Goal: Task Accomplishment & Management: Use online tool/utility

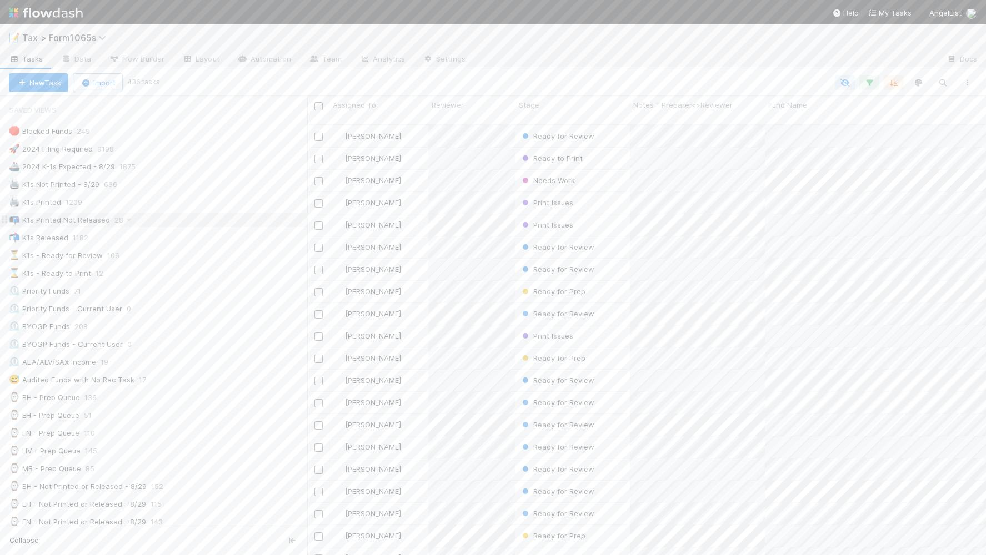
click at [194, 223] on div "📭 K1s Printed Not Released 28" at bounding box center [158, 220] width 298 height 14
click at [177, 257] on div "⏳ K1s - Ready for Review 106" at bounding box center [158, 256] width 298 height 14
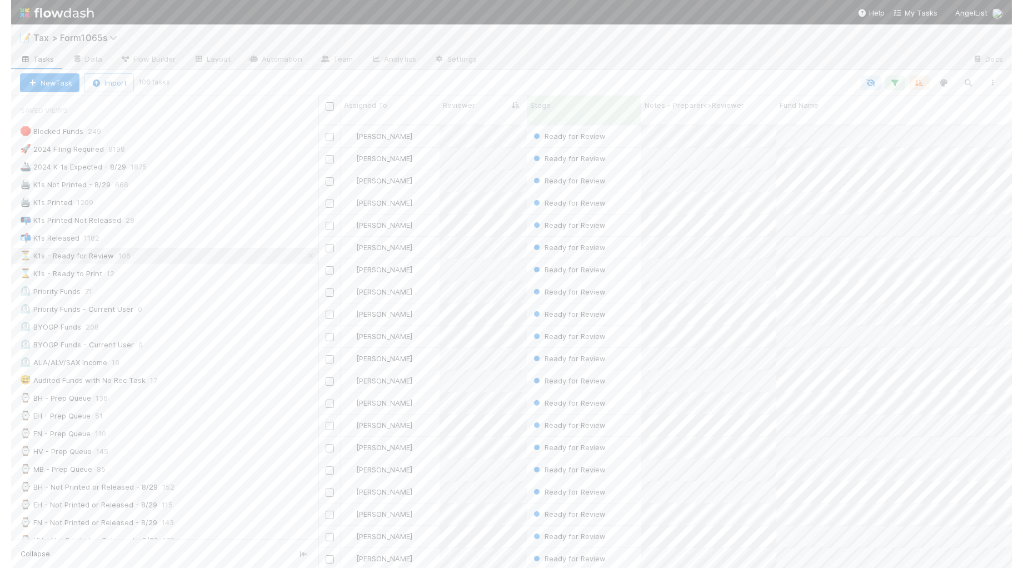
scroll to position [442, 682]
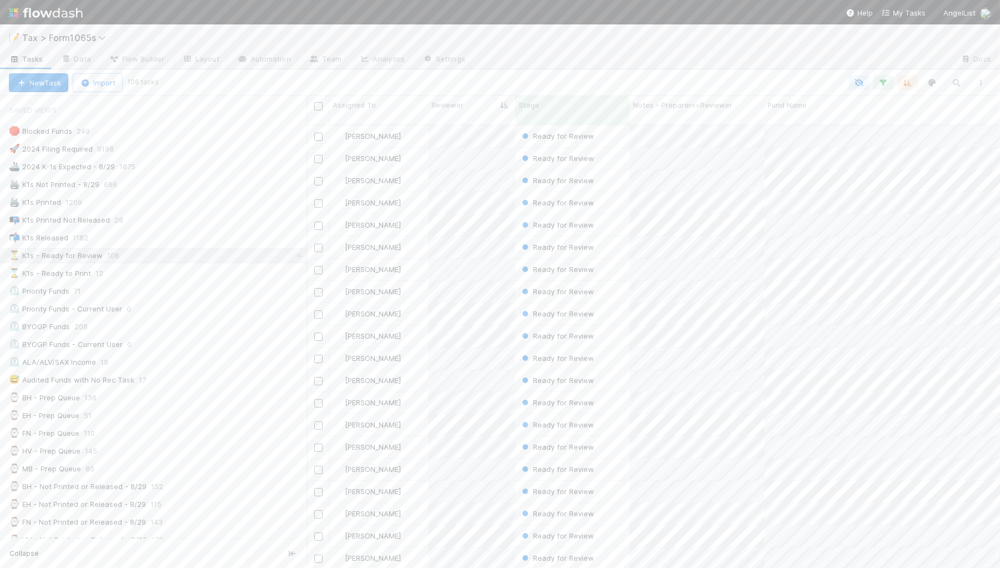
click at [985, 555] on div "Michael Binck Ready for Review 8/12/25, 5:48:20 AM 24 31 0 5 1 0 14 Michael Bin…" at bounding box center [653, 352] width 693 height 452
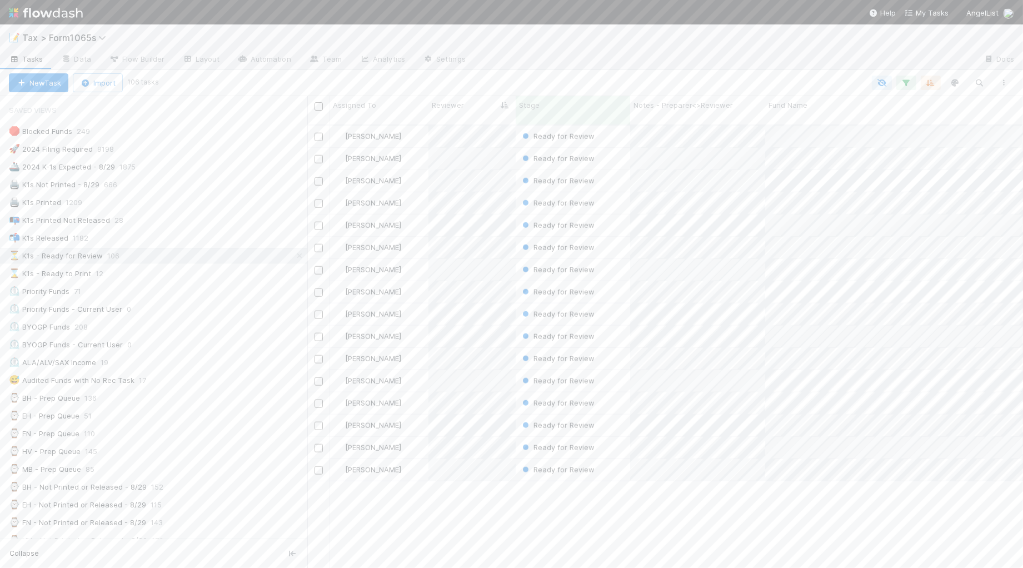
scroll to position [972, 0]
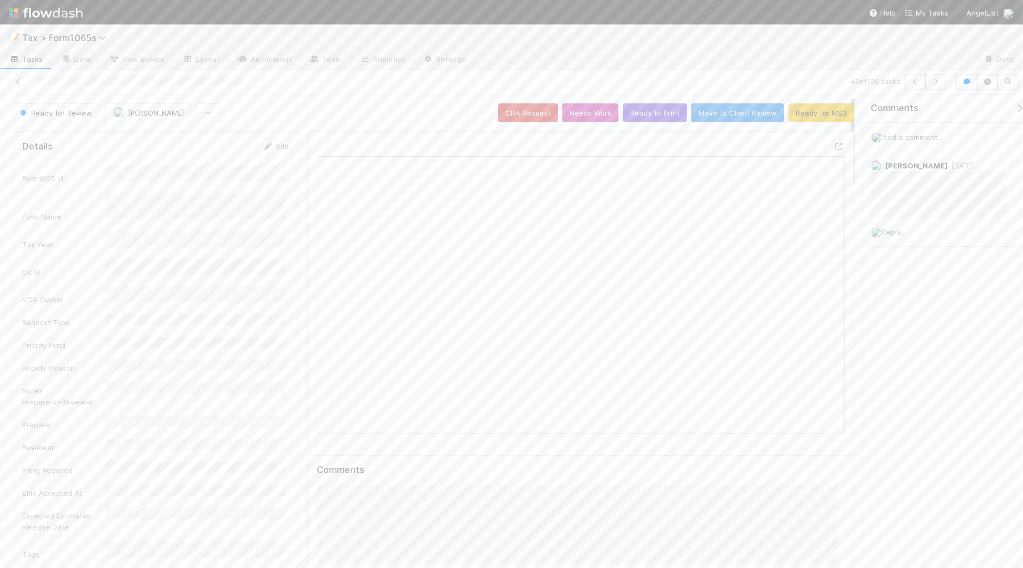
scroll to position [215, 509]
click at [277, 149] on link "Edit" at bounding box center [276, 146] width 26 height 9
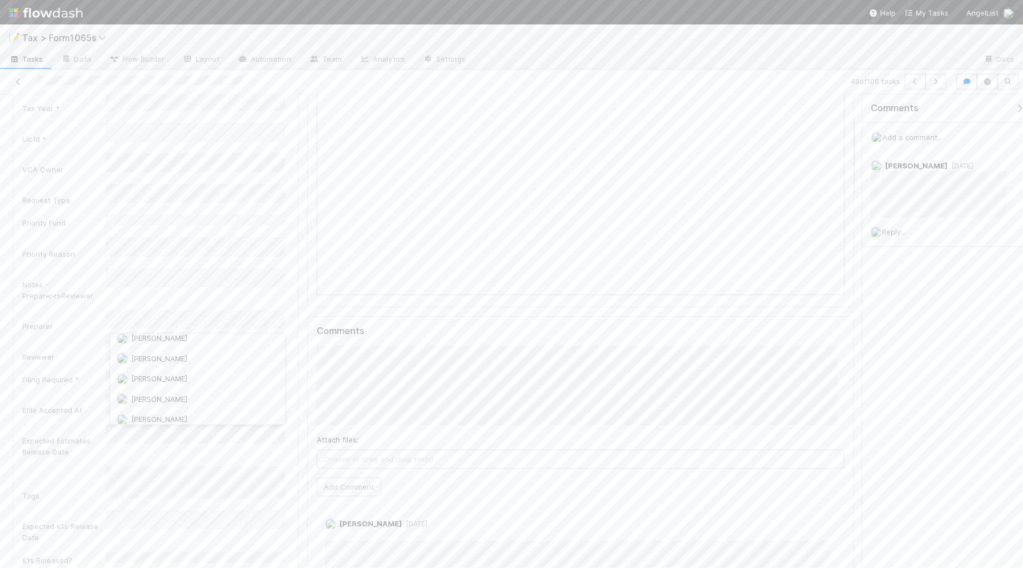
scroll to position [0, 0]
click at [195, 344] on div "[PERSON_NAME]" at bounding box center [197, 345] width 175 height 20
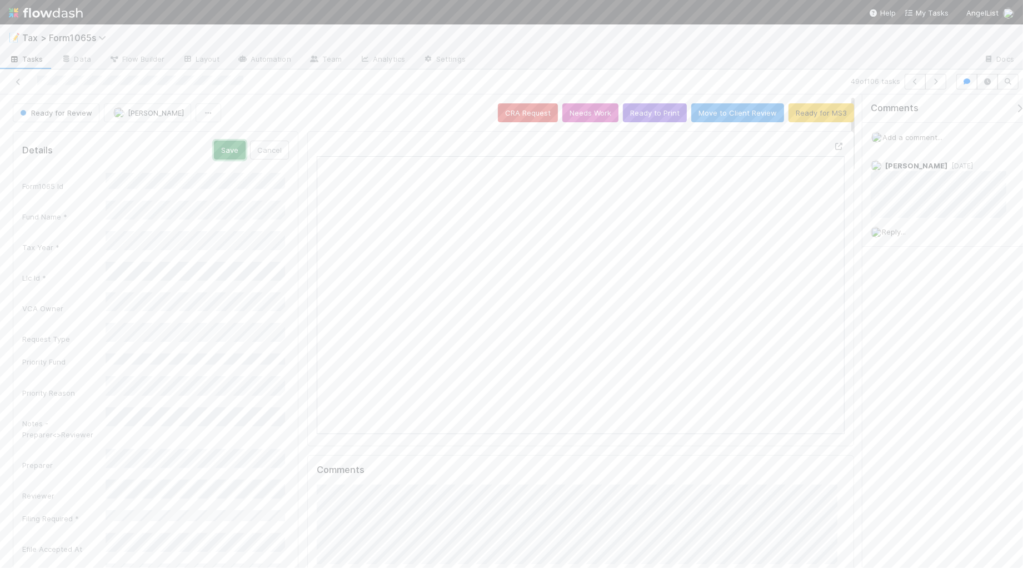
click at [233, 152] on button "Save" at bounding box center [230, 150] width 32 height 19
click at [936, 85] on button "button" at bounding box center [935, 82] width 21 height 16
click at [623, 114] on button "Ready to Print" at bounding box center [655, 112] width 64 height 19
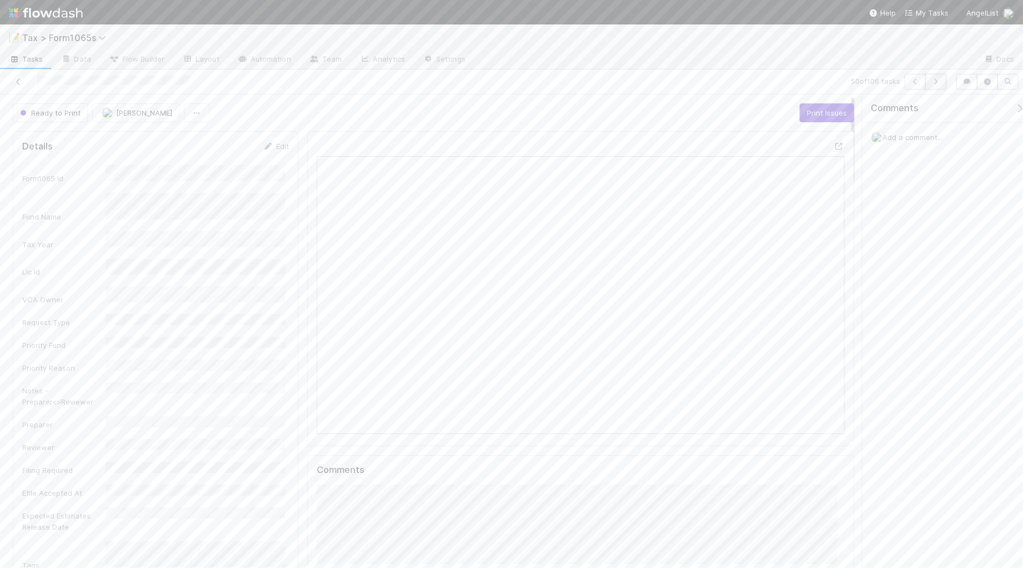
click at [934, 84] on icon "button" at bounding box center [935, 81] width 11 height 7
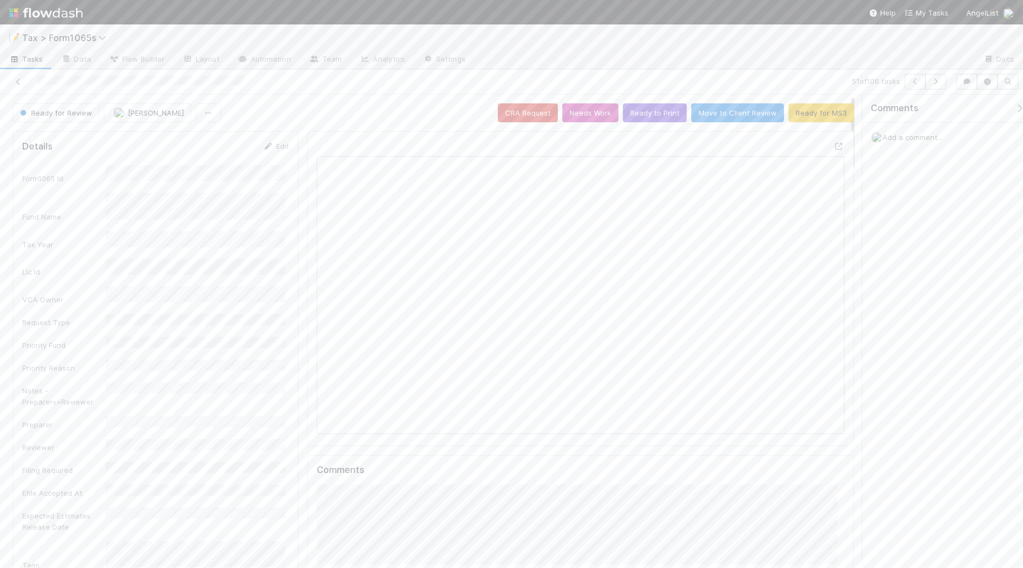
scroll to position [215, 510]
click at [634, 118] on button "Ready to Print" at bounding box center [655, 112] width 64 height 19
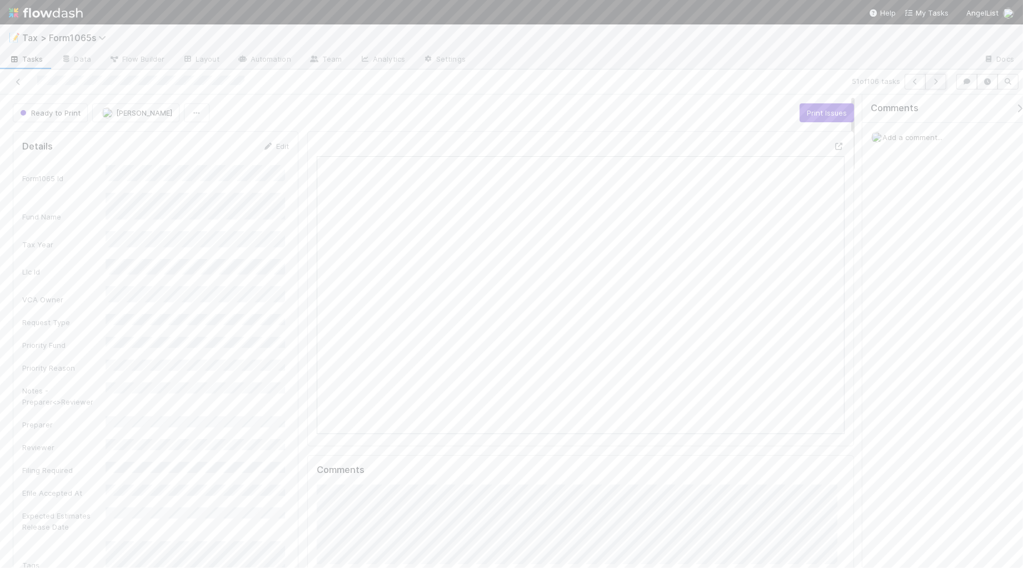
click at [939, 82] on icon "button" at bounding box center [935, 81] width 11 height 7
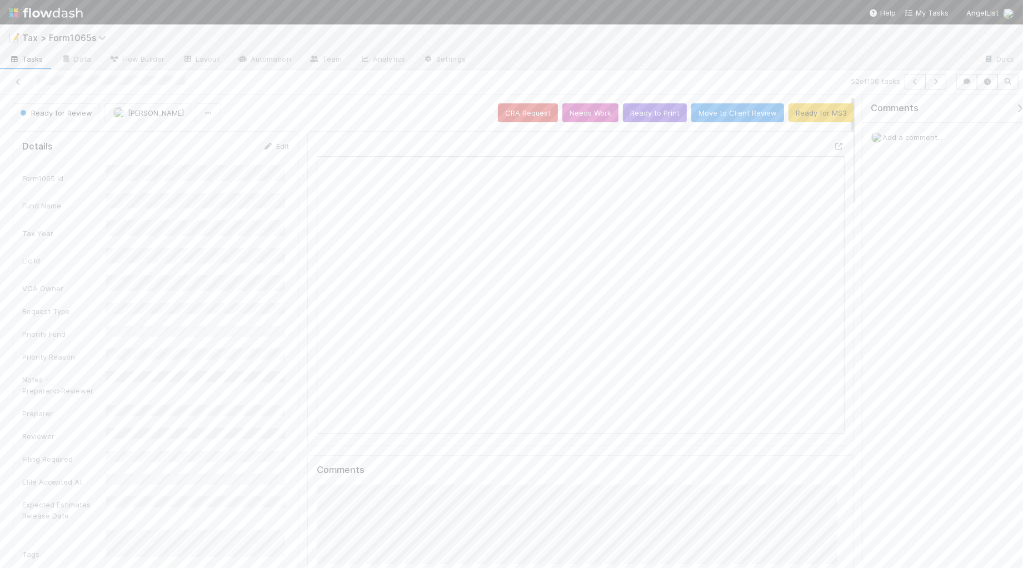
scroll to position [215, 510]
click at [656, 114] on button "Ready to Print" at bounding box center [655, 112] width 64 height 19
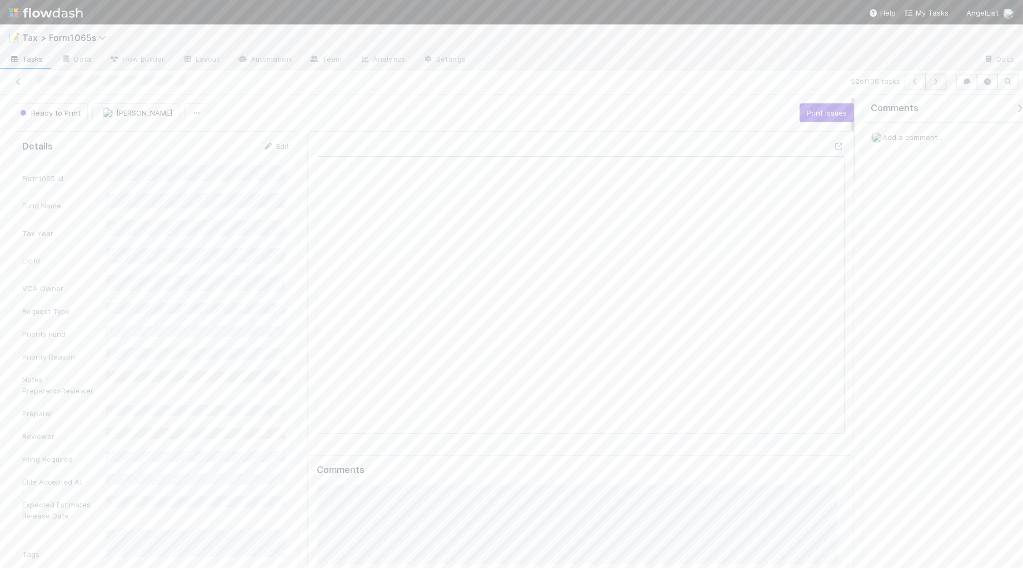
click at [934, 82] on icon "button" at bounding box center [935, 81] width 11 height 7
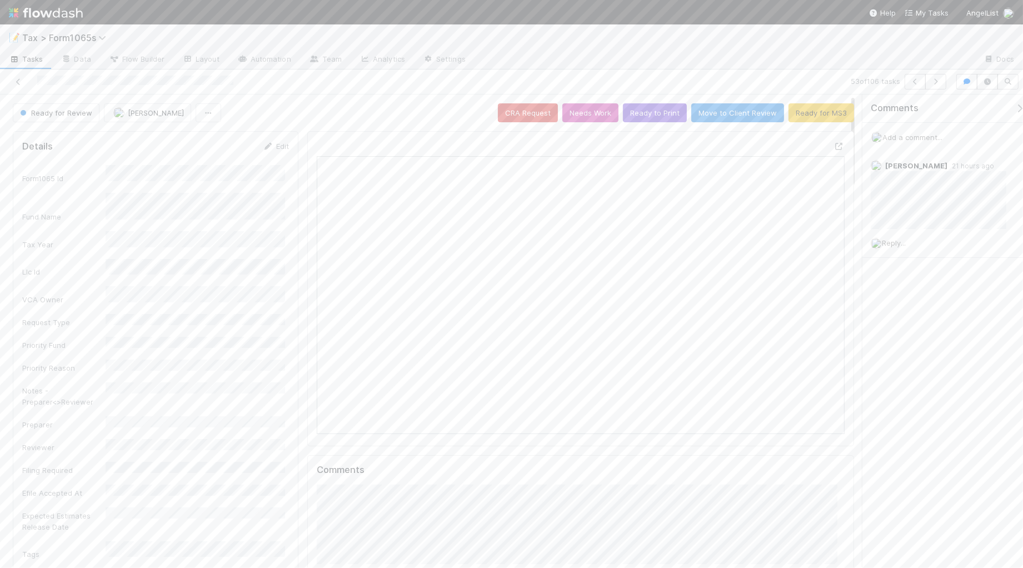
scroll to position [215, 510]
click at [271, 146] on link "Edit" at bounding box center [276, 146] width 26 height 9
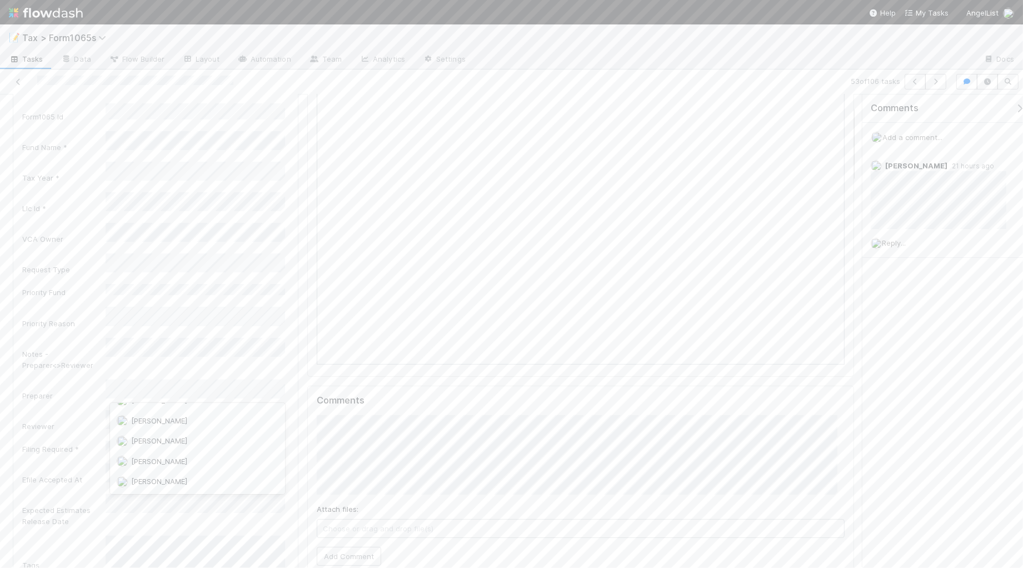
scroll to position [0, 0]
click at [203, 434] on div "[PERSON_NAME]" at bounding box center [197, 435] width 175 height 20
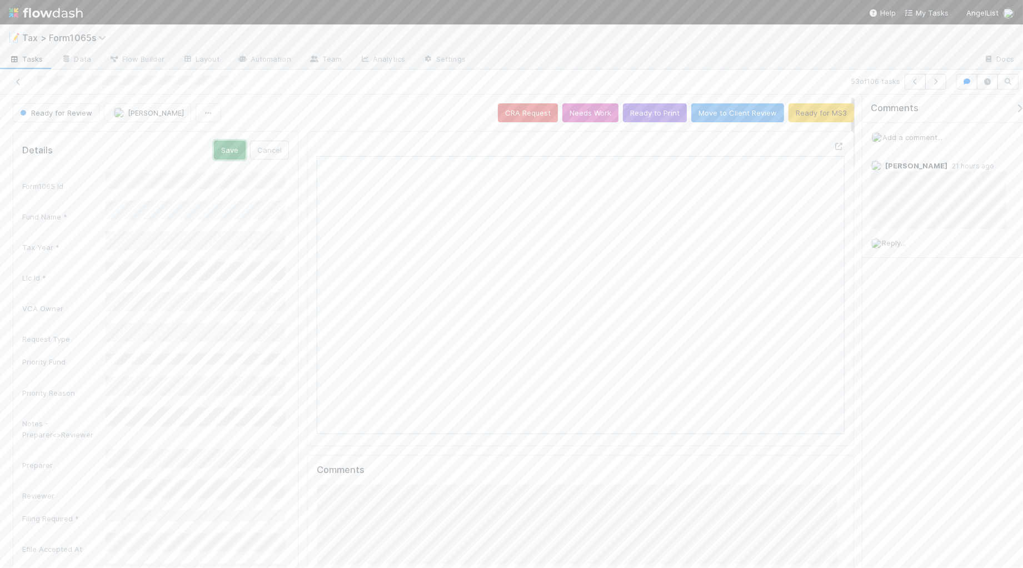
click at [233, 154] on button "Save" at bounding box center [230, 150] width 32 height 19
click at [930, 82] on icon "button" at bounding box center [935, 81] width 11 height 7
click at [638, 114] on button "Ready to Print" at bounding box center [655, 112] width 64 height 19
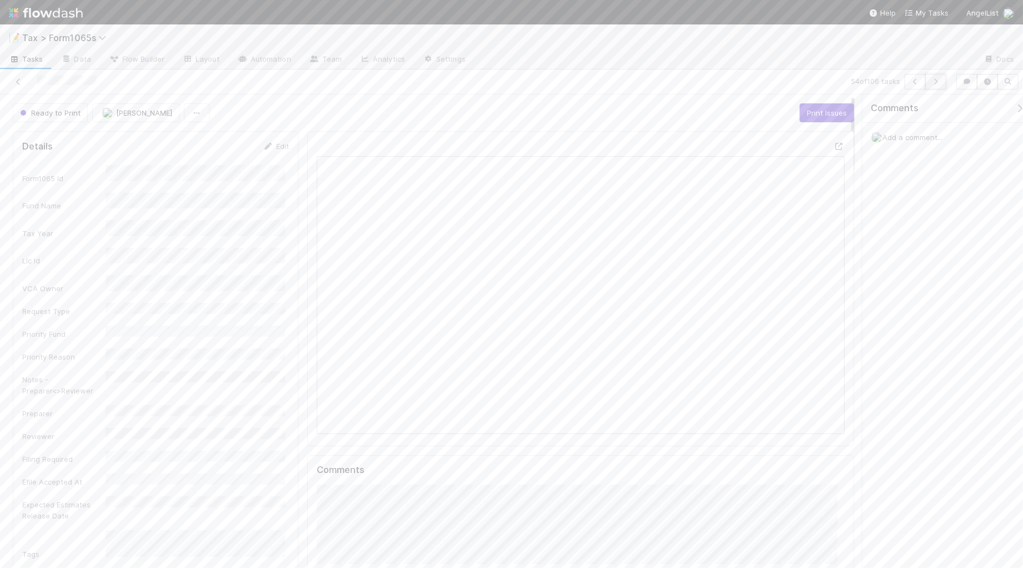
click at [931, 84] on icon "button" at bounding box center [935, 81] width 11 height 7
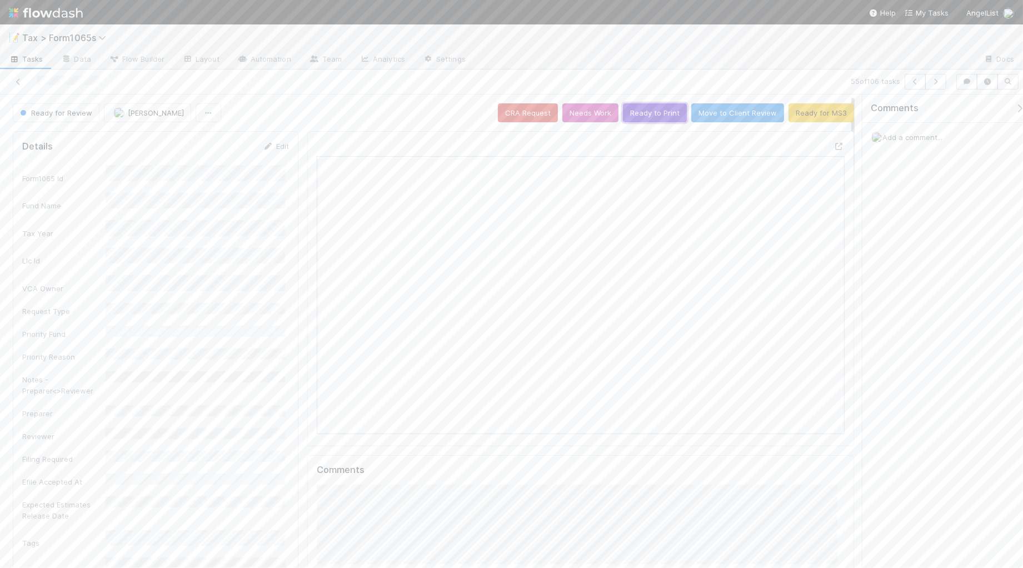
click at [635, 114] on button "Ready to Print" at bounding box center [655, 112] width 64 height 19
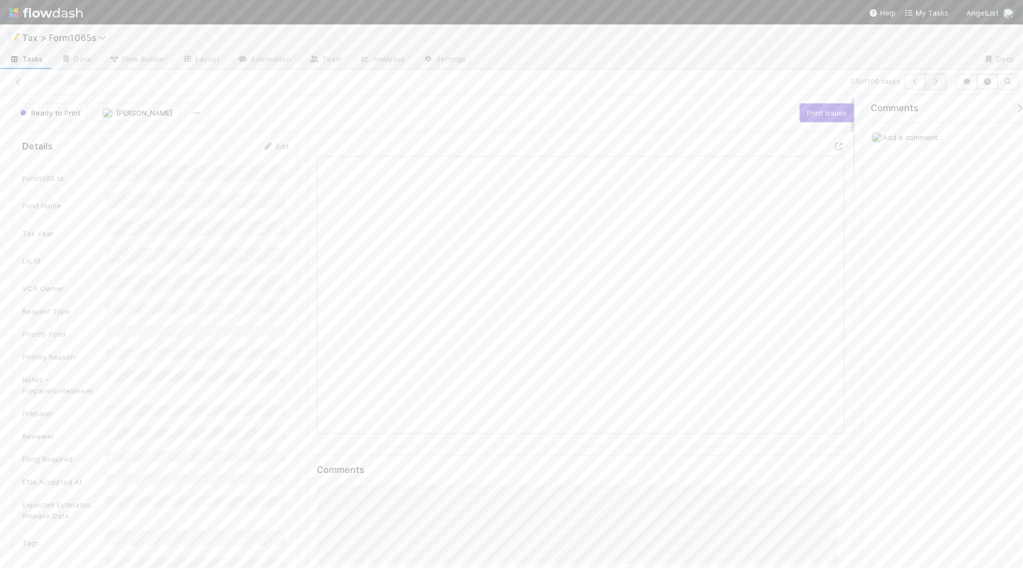
click at [932, 82] on icon "button" at bounding box center [935, 81] width 11 height 7
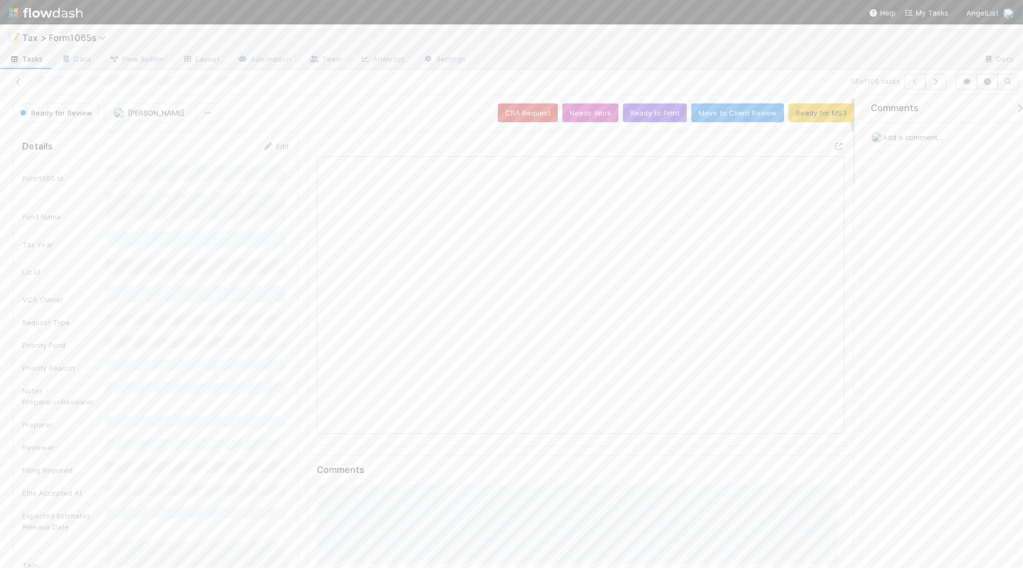
scroll to position [215, 510]
click at [646, 117] on button "Ready to Print" at bounding box center [655, 112] width 64 height 19
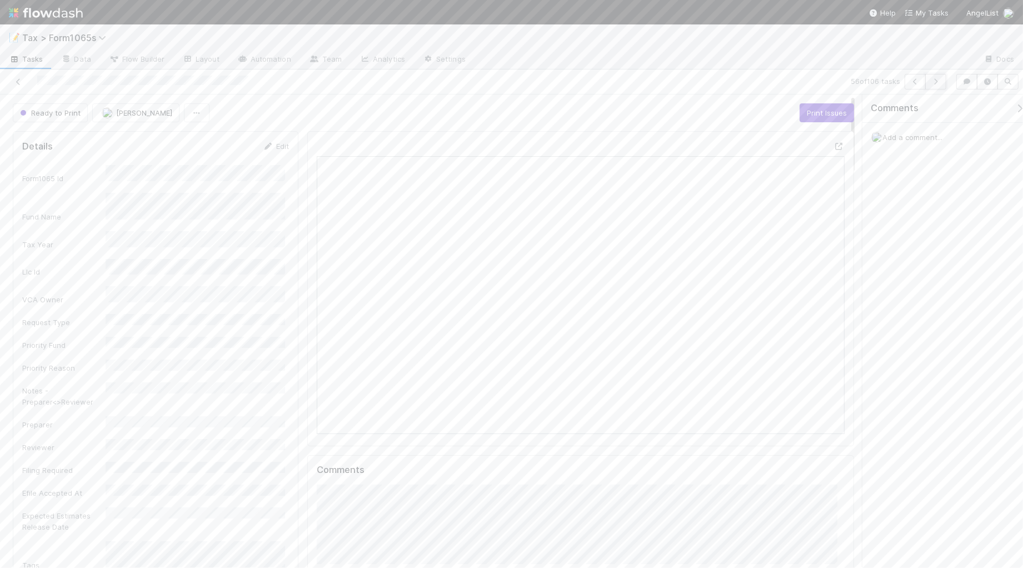
click at [934, 84] on icon "button" at bounding box center [935, 81] width 11 height 7
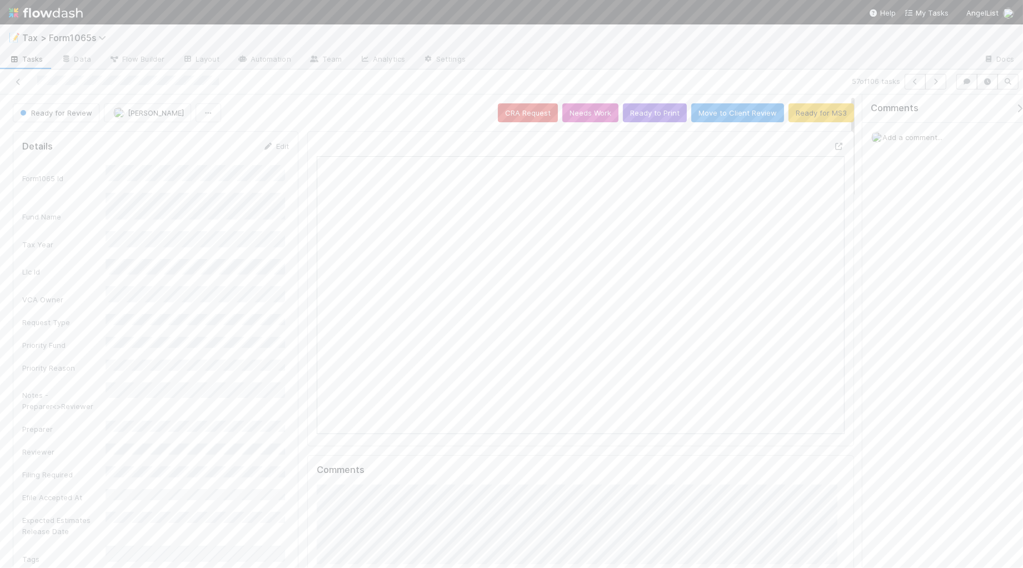
scroll to position [215, 510]
click at [937, 84] on icon "button" at bounding box center [935, 81] width 11 height 7
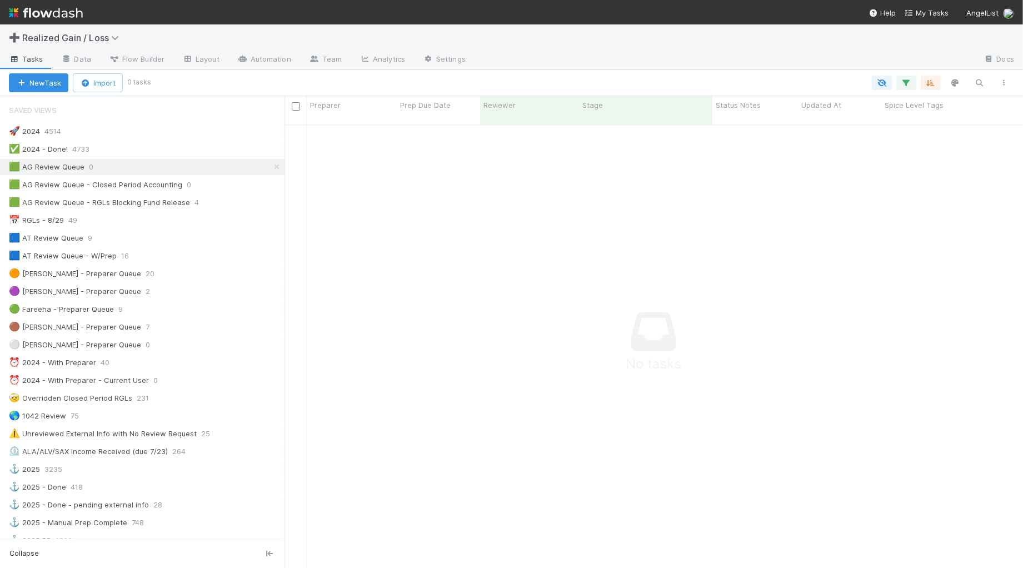
scroll to position [431, 718]
click at [70, 39] on span "Realized Gain / Loss" at bounding box center [73, 37] width 102 height 11
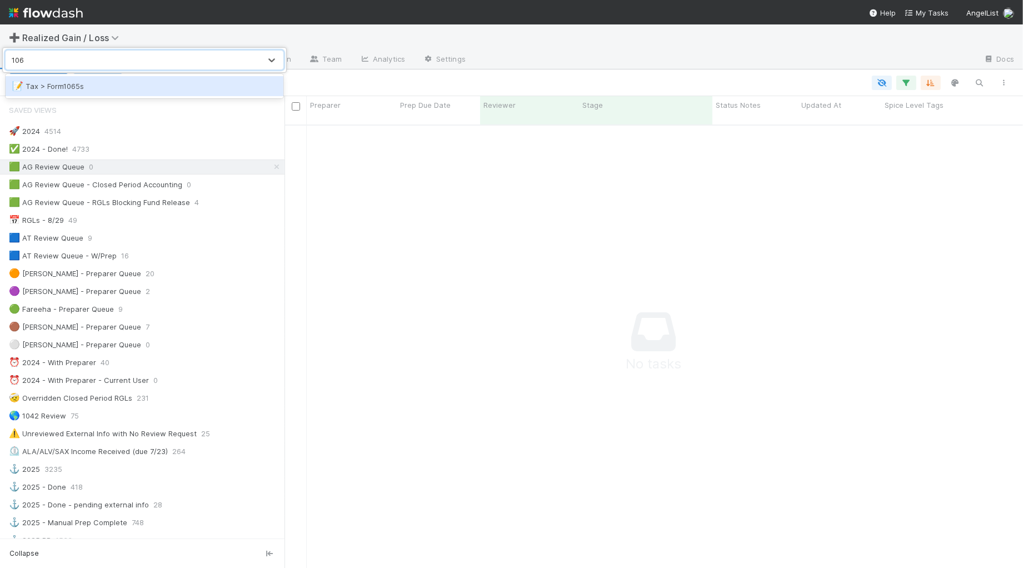
type input "1065"
click at [104, 84] on div "📝 Tax > Form1065s" at bounding box center [144, 86] width 264 height 11
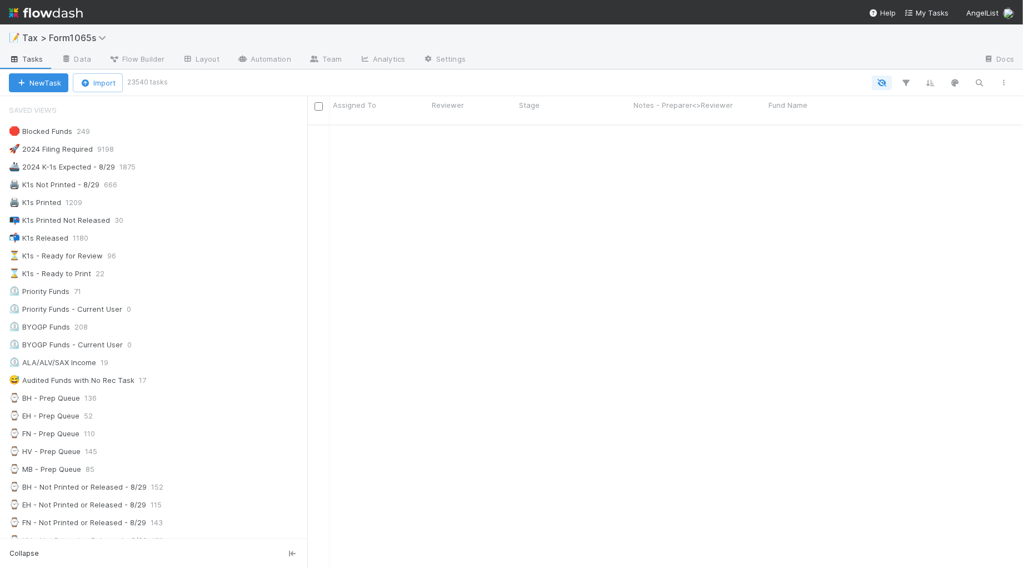
scroll to position [1870, 0]
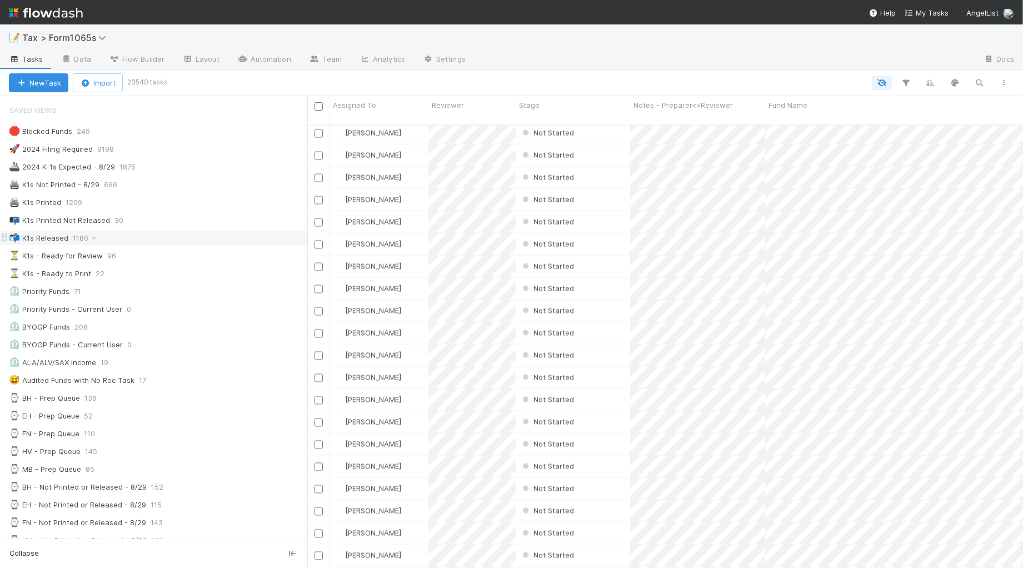
click at [178, 237] on div "📬 K1s Released 1180" at bounding box center [158, 238] width 298 height 14
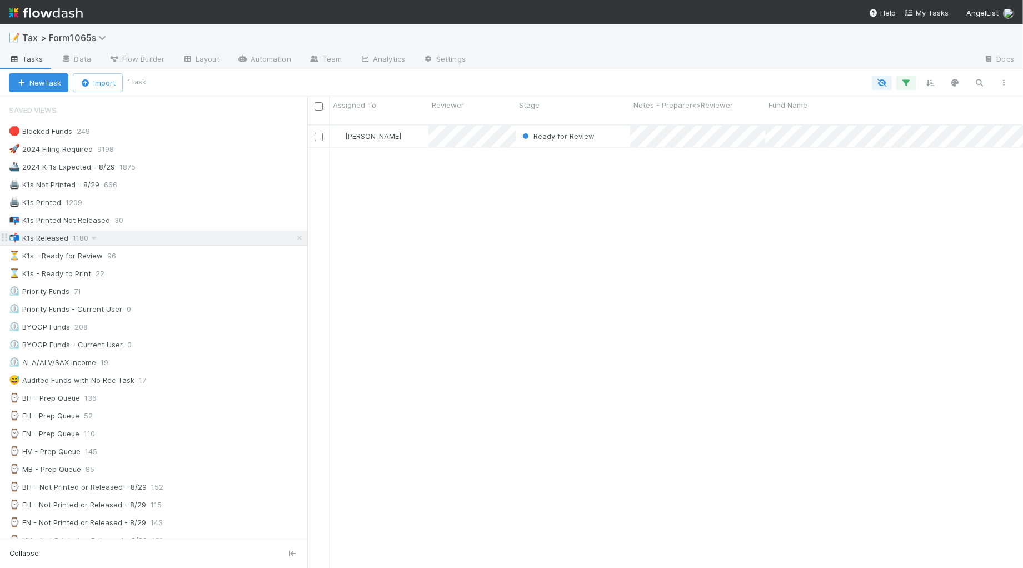
scroll to position [442, 704]
click at [198, 260] on div "⏳ K1s - Ready for Review 96" at bounding box center [158, 256] width 298 height 14
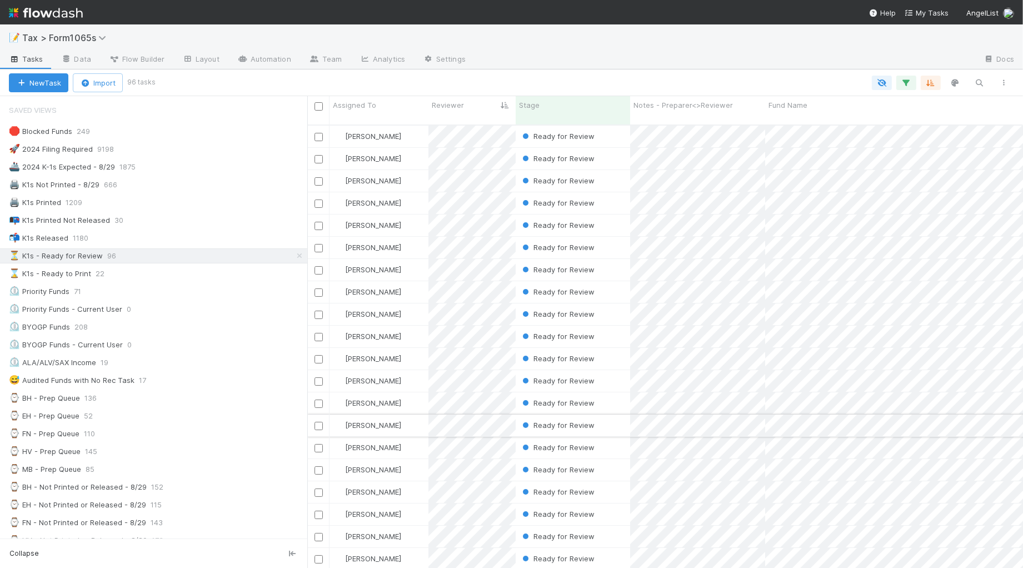
scroll to position [442, 704]
click at [210, 279] on div "⌛ K1s - Ready to Print 23" at bounding box center [158, 274] width 298 height 14
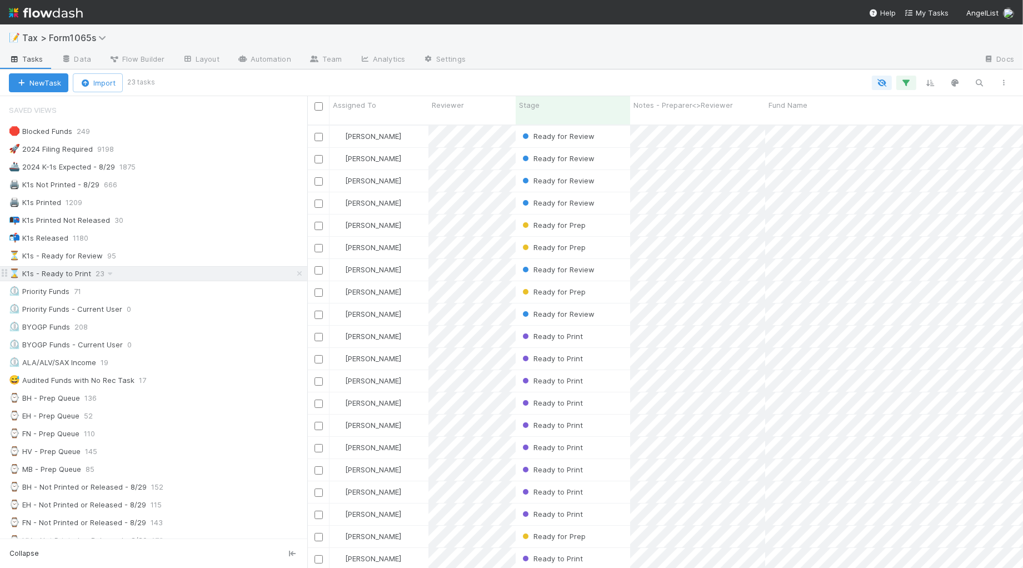
scroll to position [442, 704]
click at [215, 263] on div "⏳ K1s - Ready for Review 95" at bounding box center [158, 256] width 298 height 14
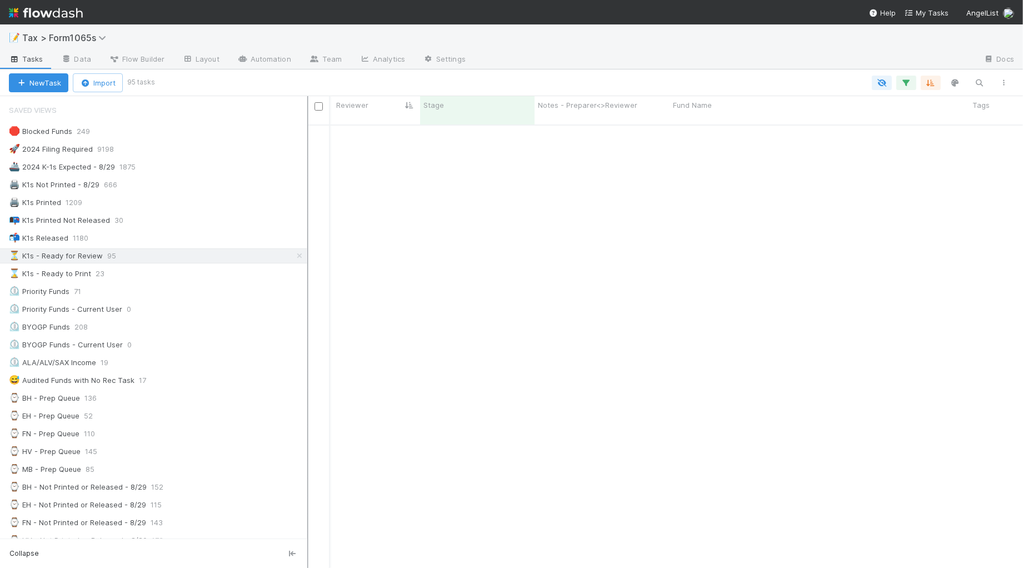
scroll to position [486, 96]
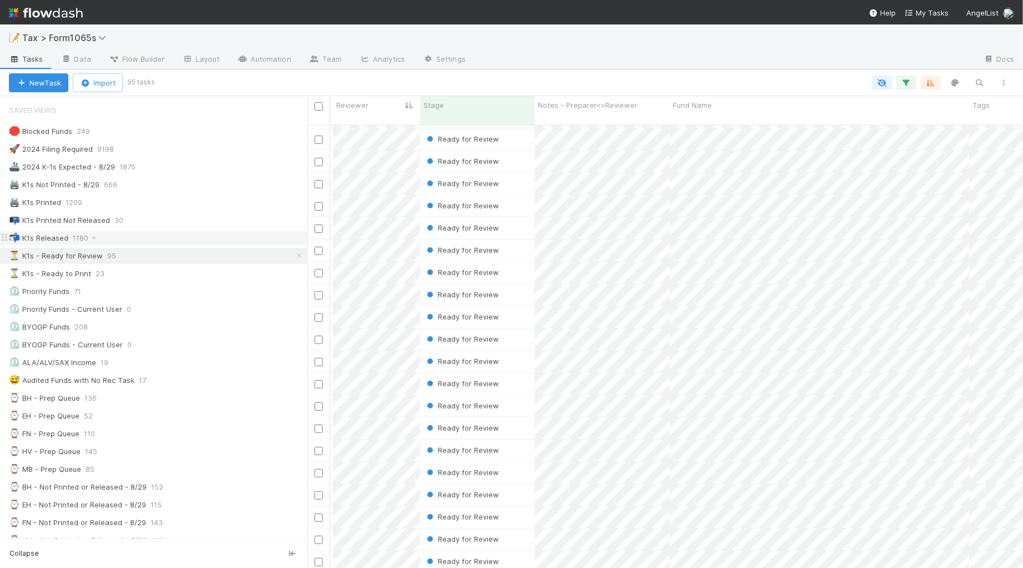
click at [215, 234] on div "📬 K1s Released 1180" at bounding box center [158, 238] width 298 height 14
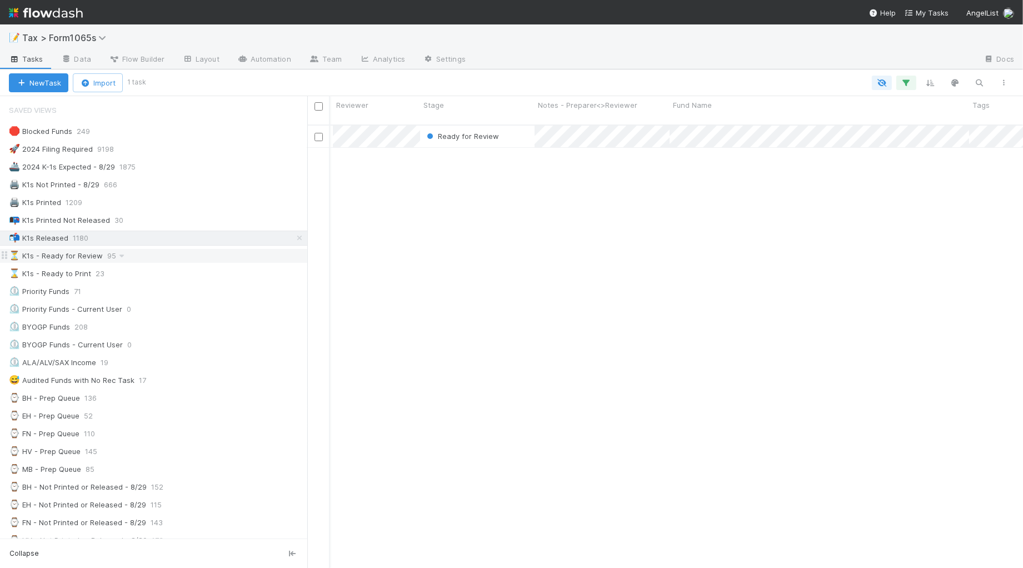
click at [227, 258] on div "⏳ K1s - Ready for Review 95" at bounding box center [158, 256] width 298 height 14
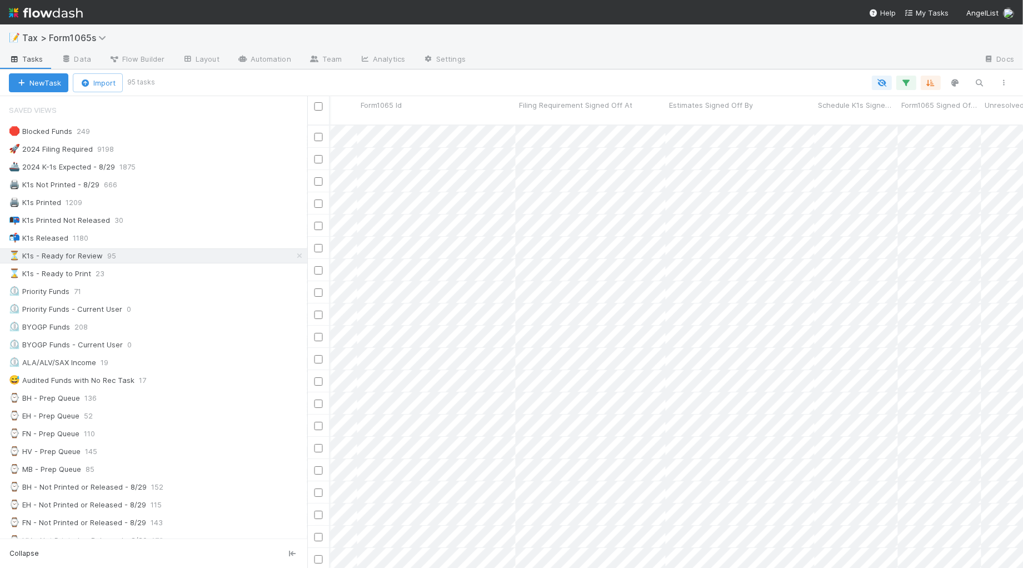
scroll to position [0, 2051]
click at [909, 78] on icon "button" at bounding box center [905, 83] width 11 height 10
click at [592, 236] on link "And.." at bounding box center [592, 237] width 35 height 16
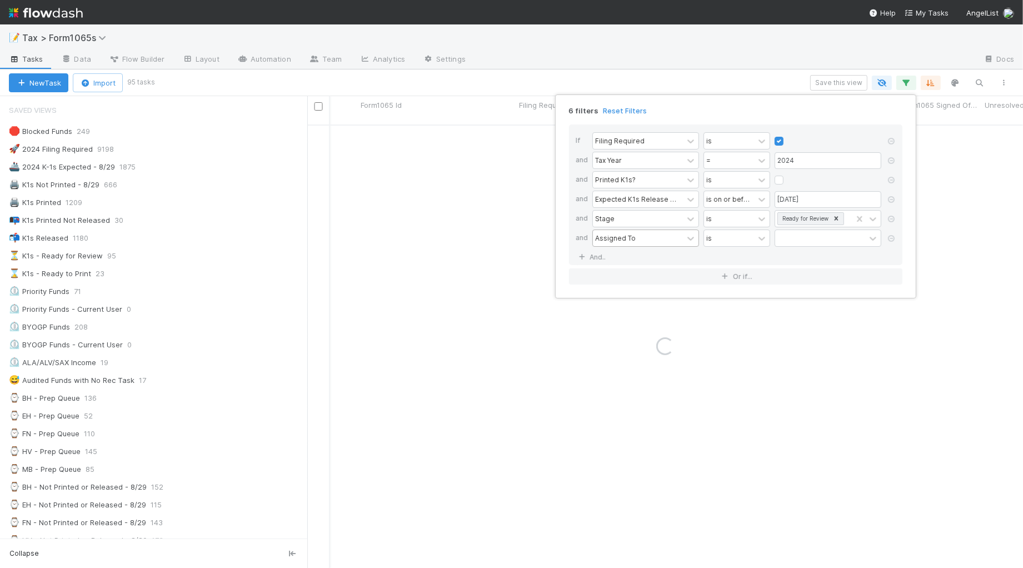
click at [622, 237] on div "Assigned To" at bounding box center [615, 238] width 41 height 10
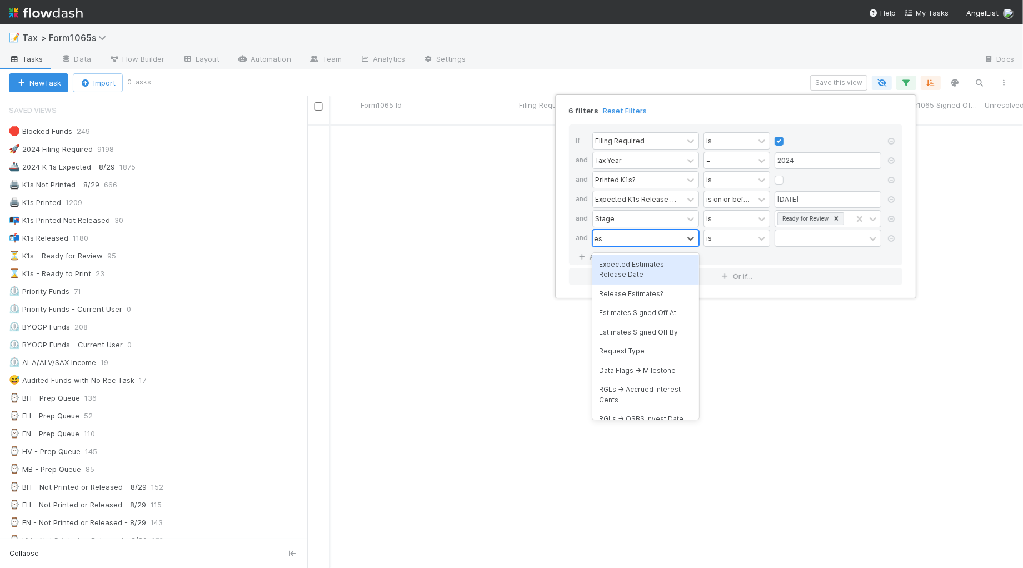
type input "est"
click at [681, 329] on div "Estimates Signed Off By" at bounding box center [645, 332] width 107 height 19
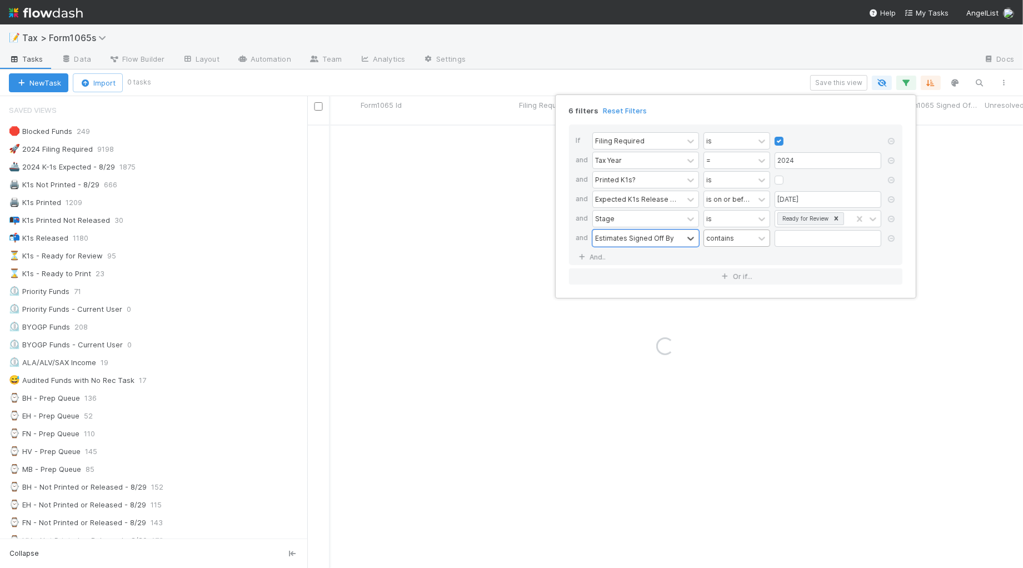
click at [753, 246] on div "contains" at bounding box center [729, 238] width 50 height 16
click at [738, 404] on div "is not empty" at bounding box center [736, 407] width 67 height 19
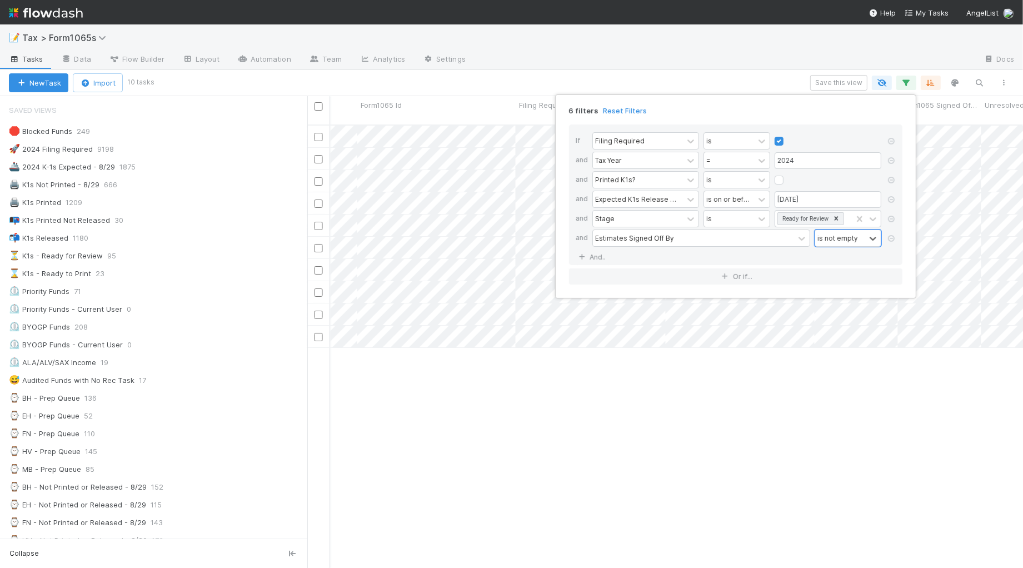
click at [464, 415] on div "6 filters Reset Filters If Filing Required is and Tax Year = 2024 and Printed K…" at bounding box center [511, 284] width 1023 height 568
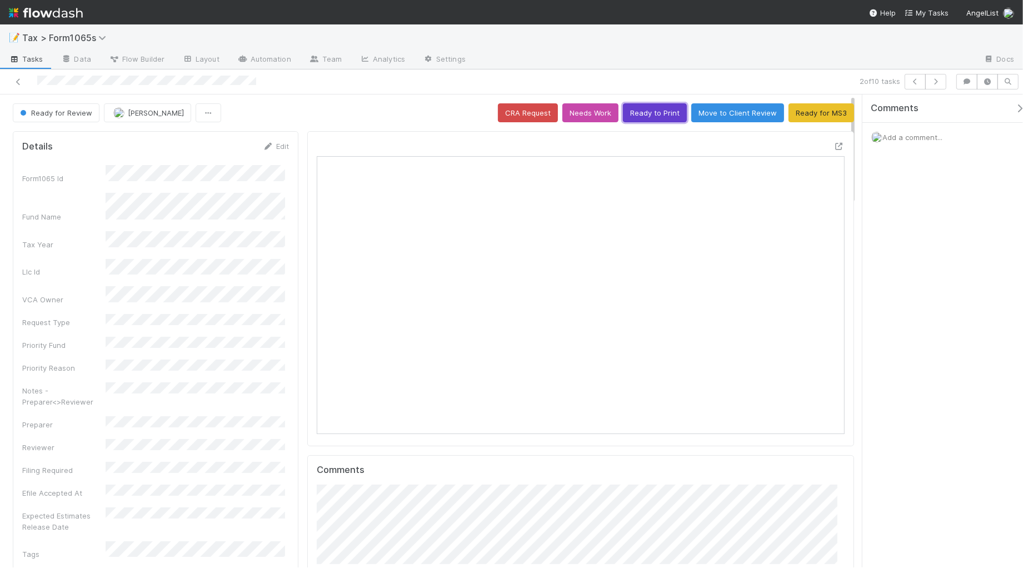
click at [646, 117] on button "Ready to Print" at bounding box center [655, 112] width 64 height 19
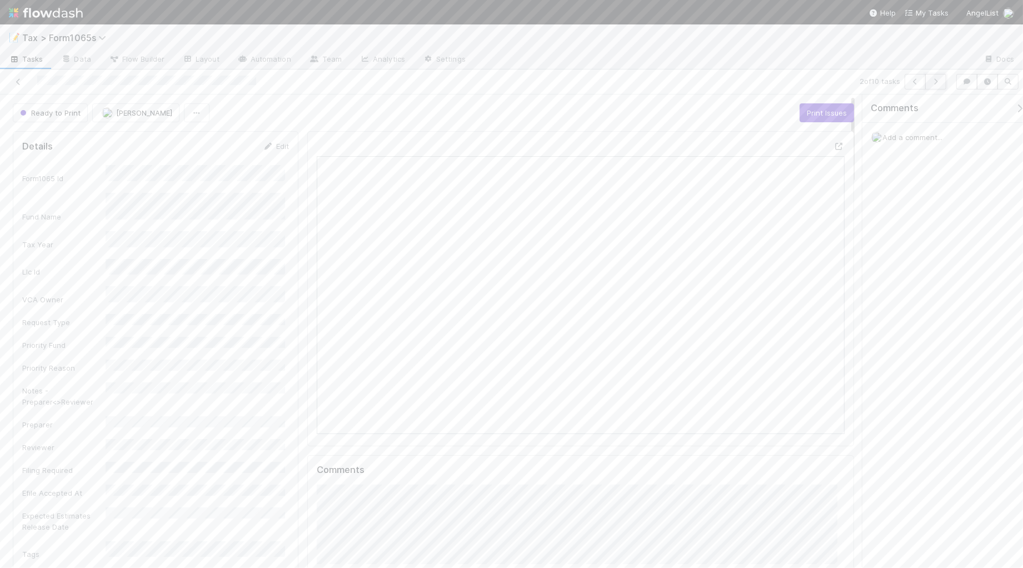
click at [935, 83] on icon "button" at bounding box center [935, 81] width 11 height 7
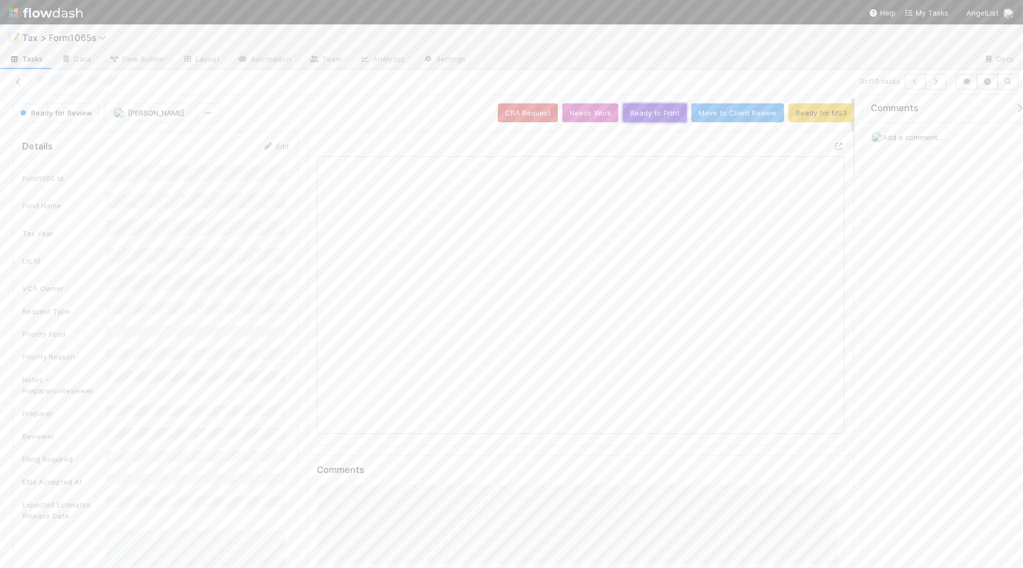
click at [649, 114] on button "Ready to Print" at bounding box center [655, 112] width 64 height 19
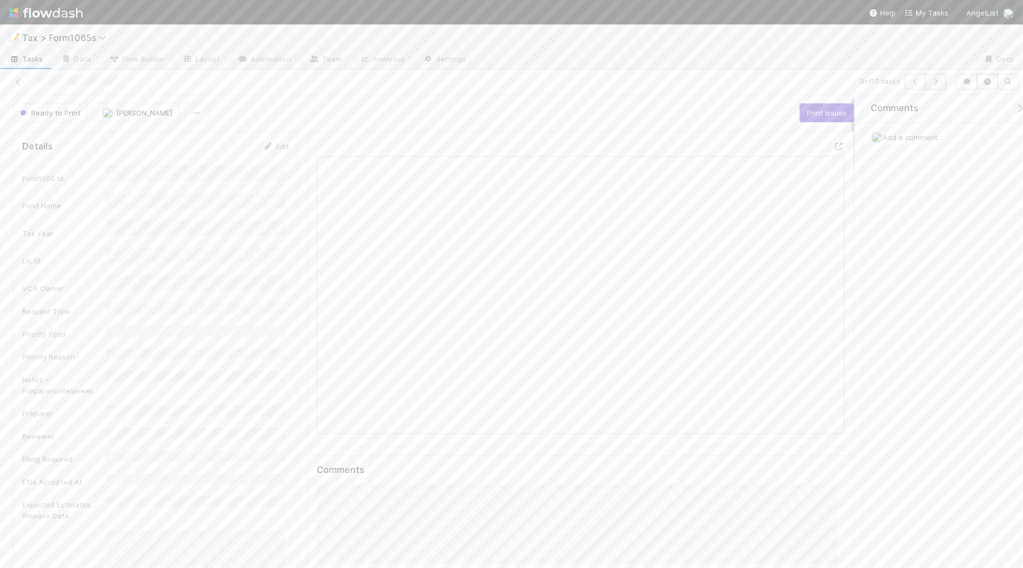
click at [935, 84] on icon "button" at bounding box center [935, 81] width 11 height 7
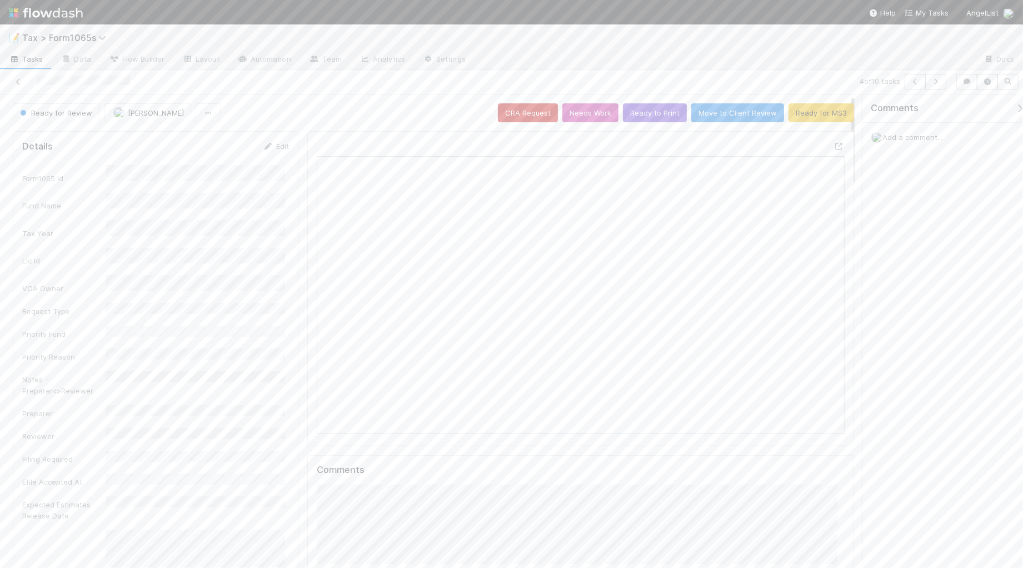
scroll to position [10, 11]
click at [659, 114] on button "Ready to Print" at bounding box center [655, 112] width 64 height 19
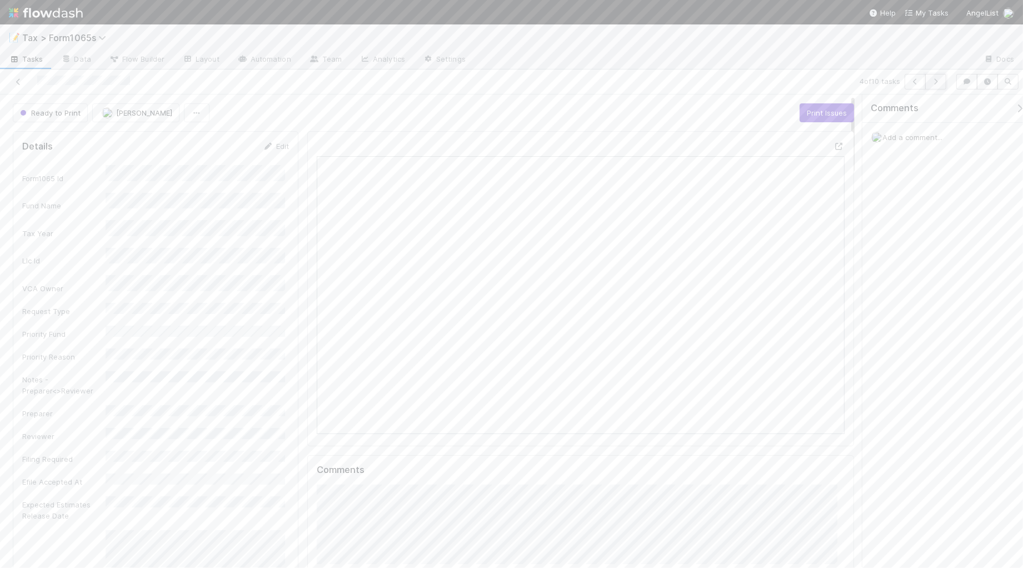
click at [934, 84] on icon "button" at bounding box center [935, 81] width 11 height 7
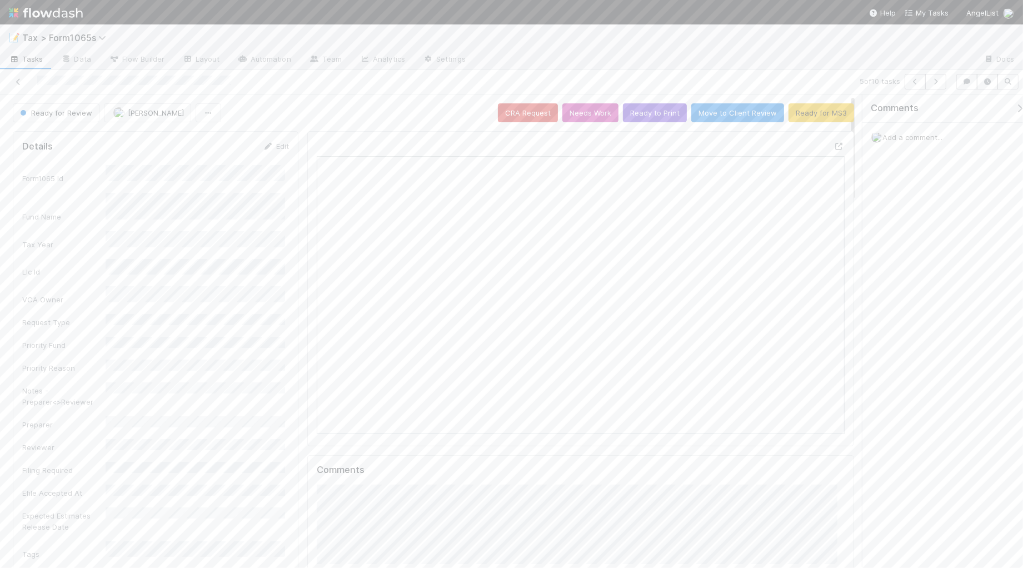
scroll to position [215, 252]
click at [636, 116] on button "Ready to Print" at bounding box center [655, 112] width 64 height 19
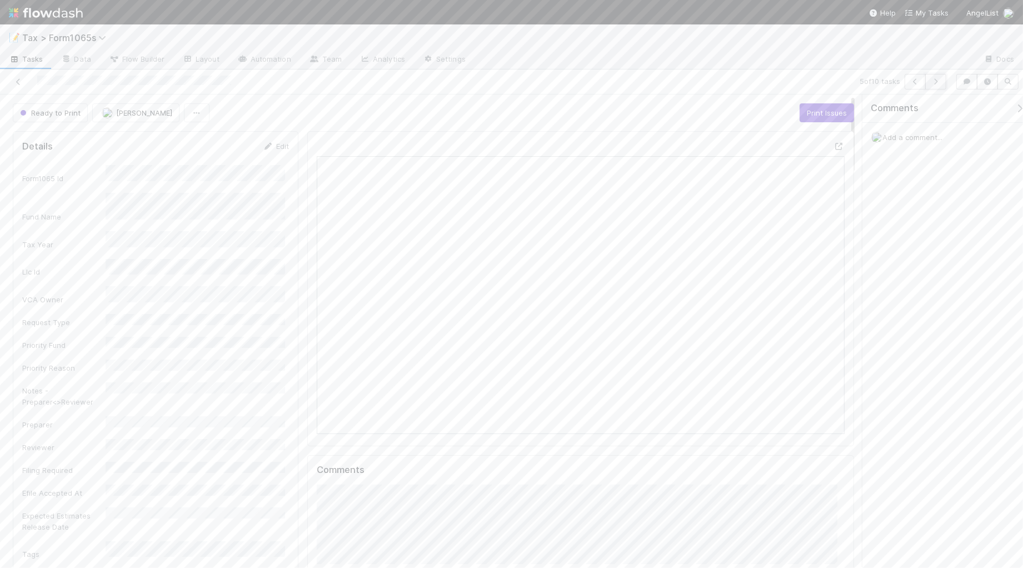
click at [939, 84] on icon "button" at bounding box center [935, 81] width 11 height 7
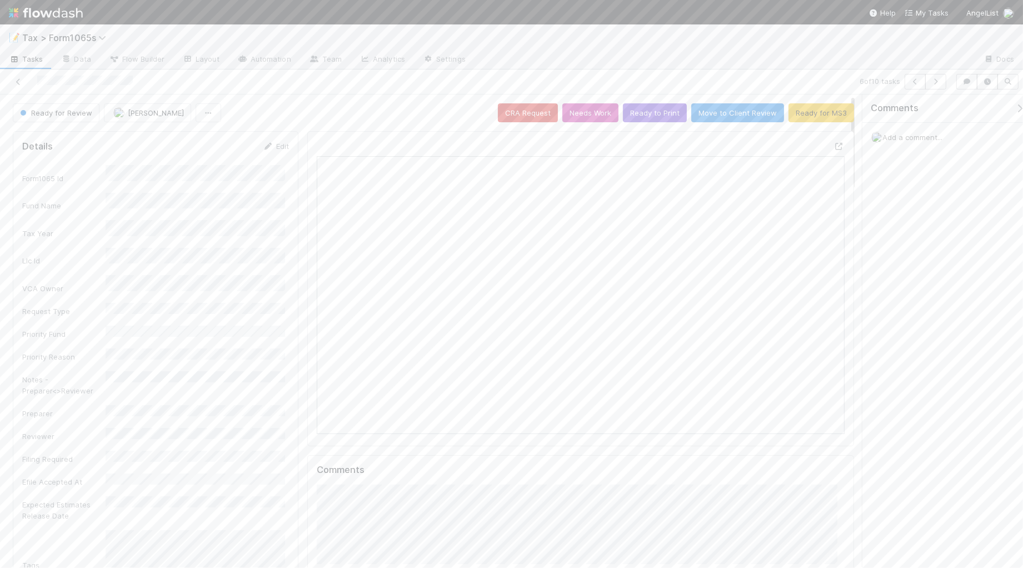
scroll to position [215, 510]
click at [799, 115] on button "Ready for MS3" at bounding box center [821, 112] width 66 height 19
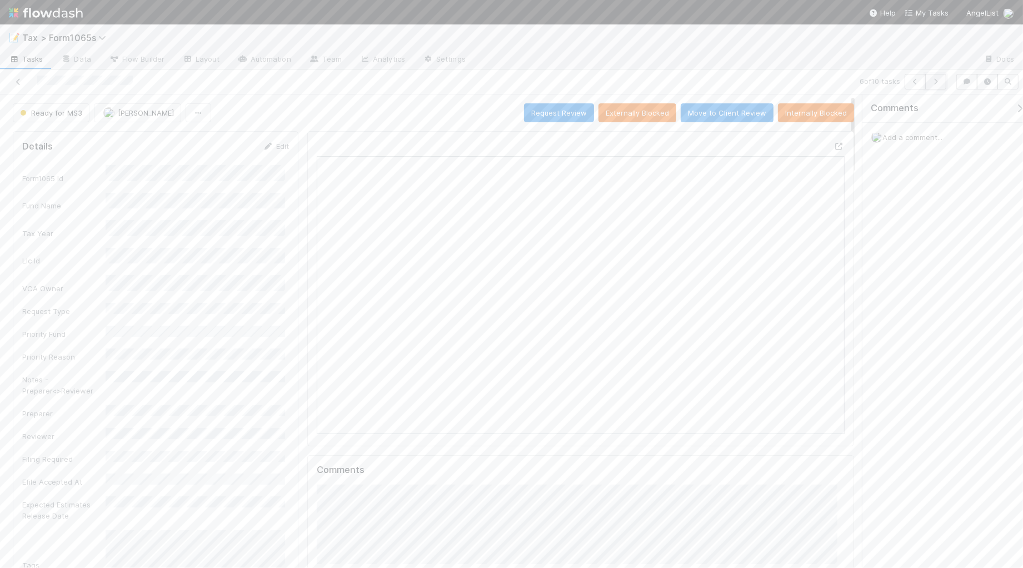
click at [931, 82] on icon "button" at bounding box center [935, 81] width 11 height 7
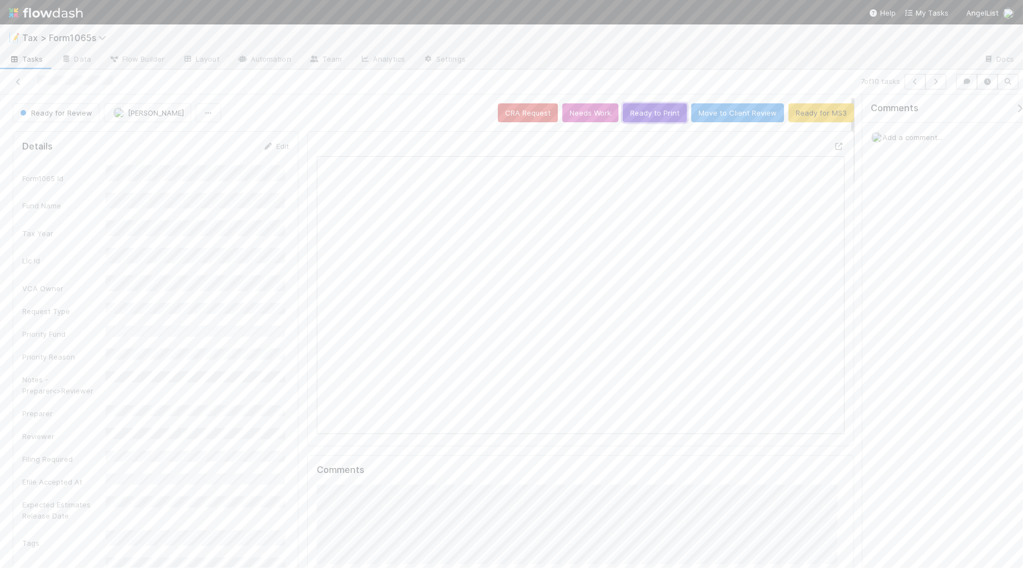
click at [654, 114] on button "Ready to Print" at bounding box center [655, 112] width 64 height 19
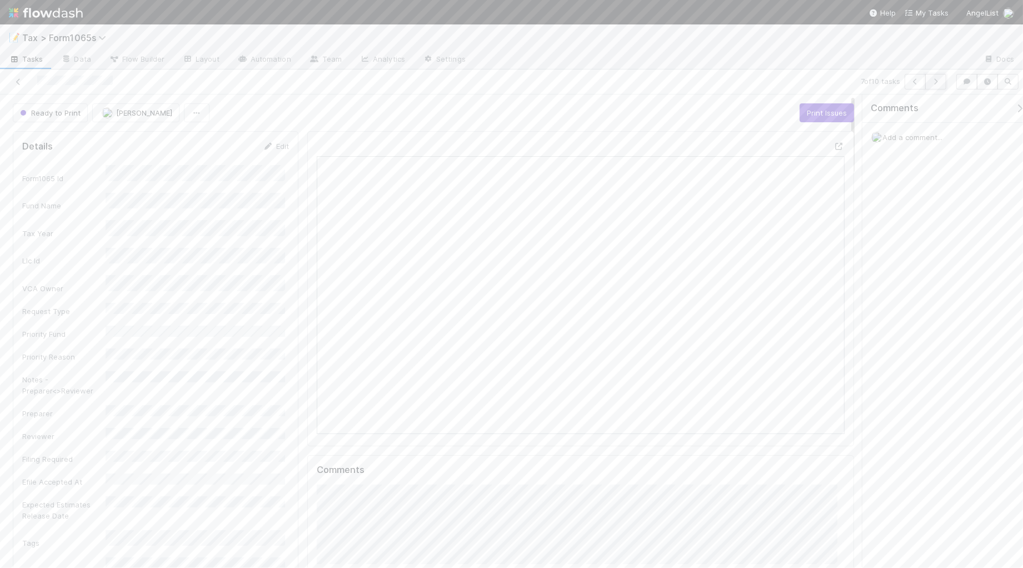
click at [934, 81] on icon "button" at bounding box center [935, 81] width 11 height 7
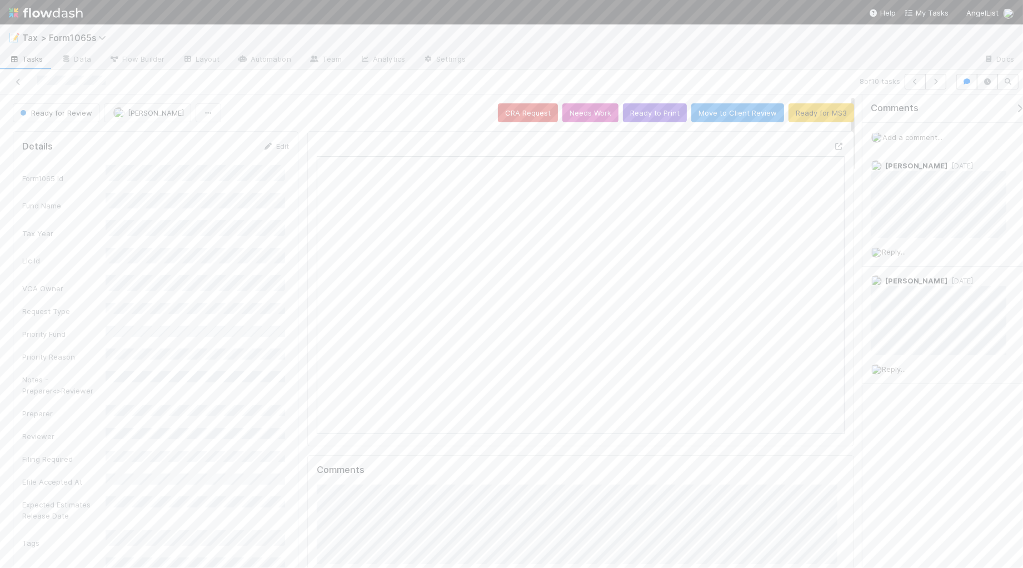
scroll to position [215, 510]
click at [797, 118] on button "Ready for MS3" at bounding box center [821, 112] width 66 height 19
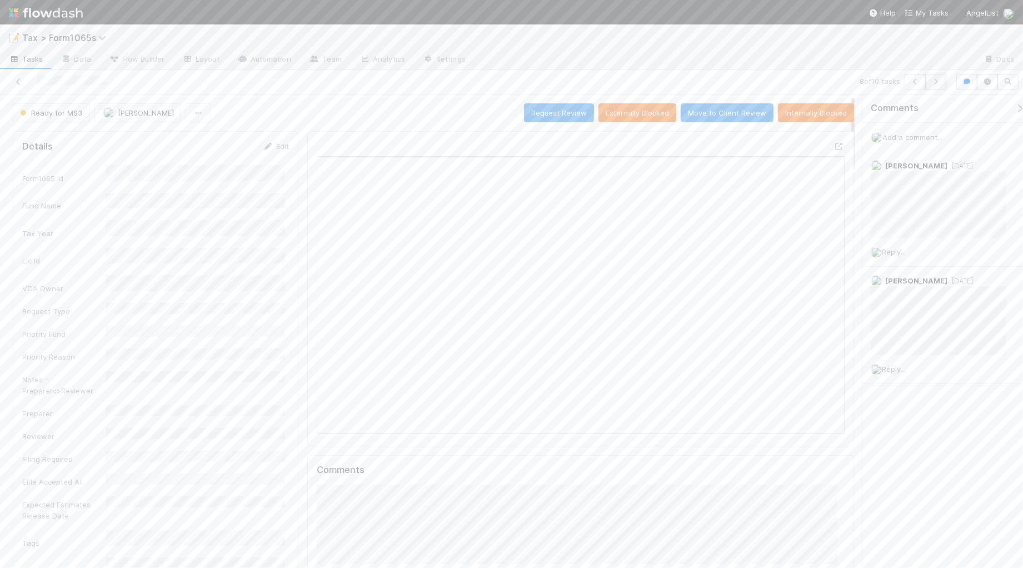
click at [936, 82] on icon "button" at bounding box center [935, 81] width 11 height 7
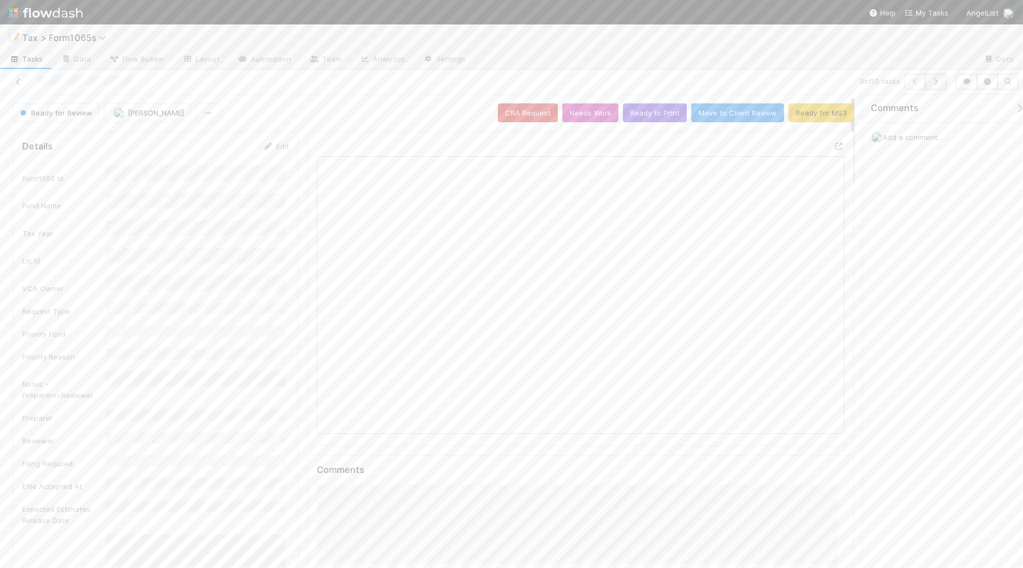
scroll to position [215, 510]
click at [935, 82] on icon "button" at bounding box center [935, 81] width 11 height 7
click at [653, 111] on button "Ready to Print" at bounding box center [655, 112] width 64 height 19
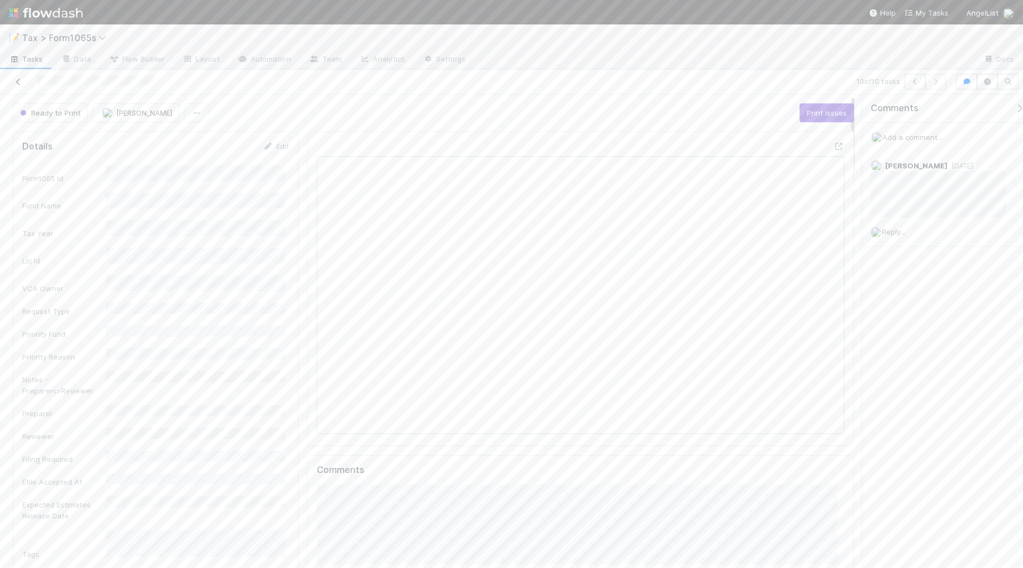
click at [21, 81] on icon at bounding box center [18, 81] width 11 height 7
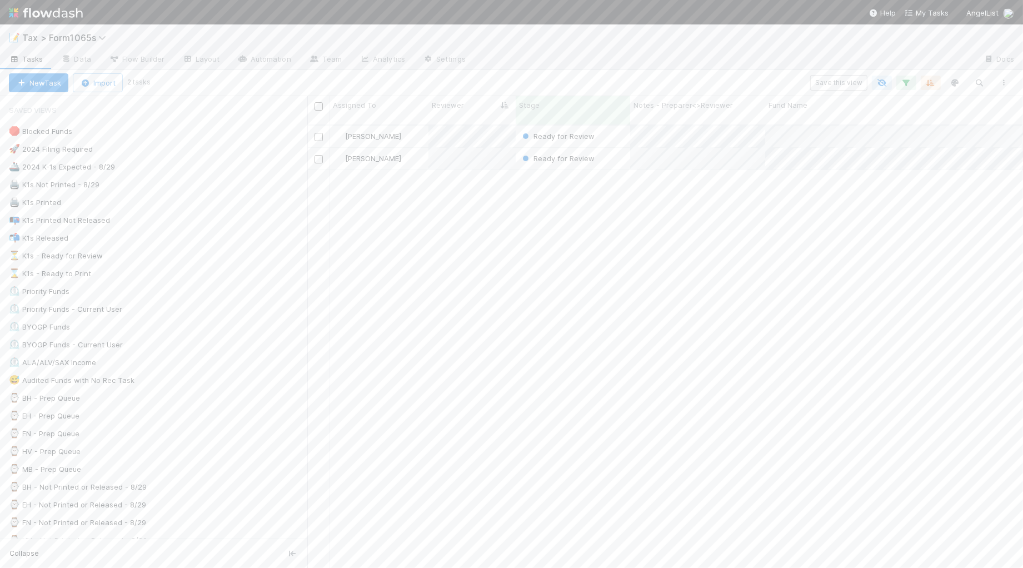
scroll to position [442, 704]
click at [181, 279] on div "⌛ K1s - Ready to Print 23" at bounding box center [158, 274] width 298 height 14
click at [985, 87] on button "button" at bounding box center [1004, 83] width 20 height 14
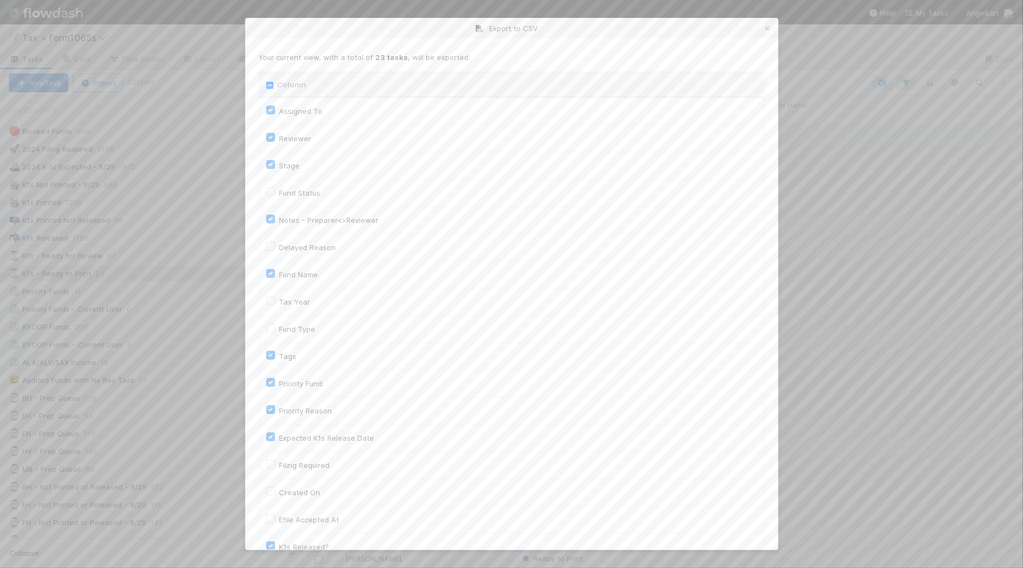
click at [270, 87] on input "Column" at bounding box center [269, 85] width 7 height 7
checkbox input "true"
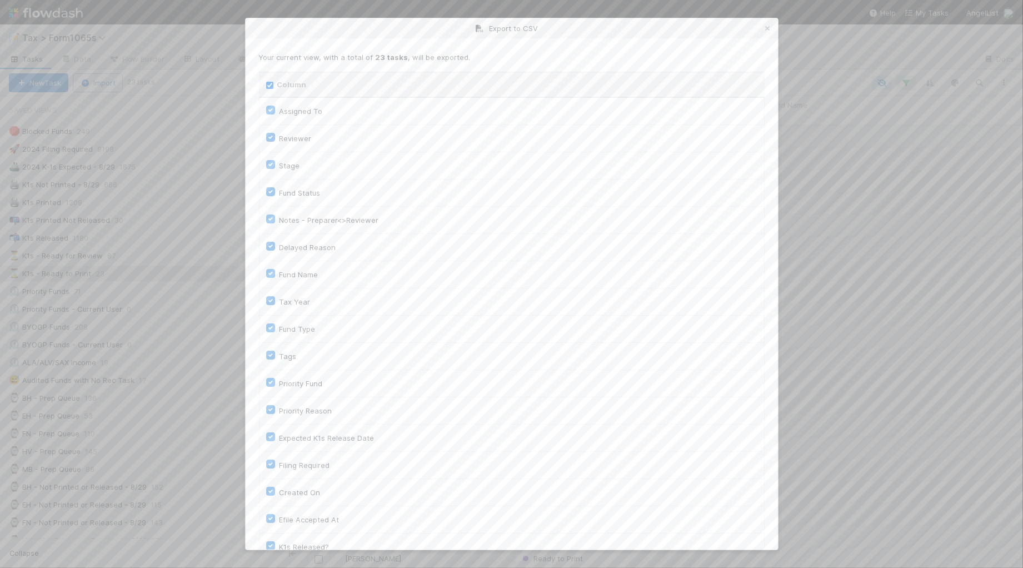
checkbox input "true"
checkbox On "true"
checkbox input "true"
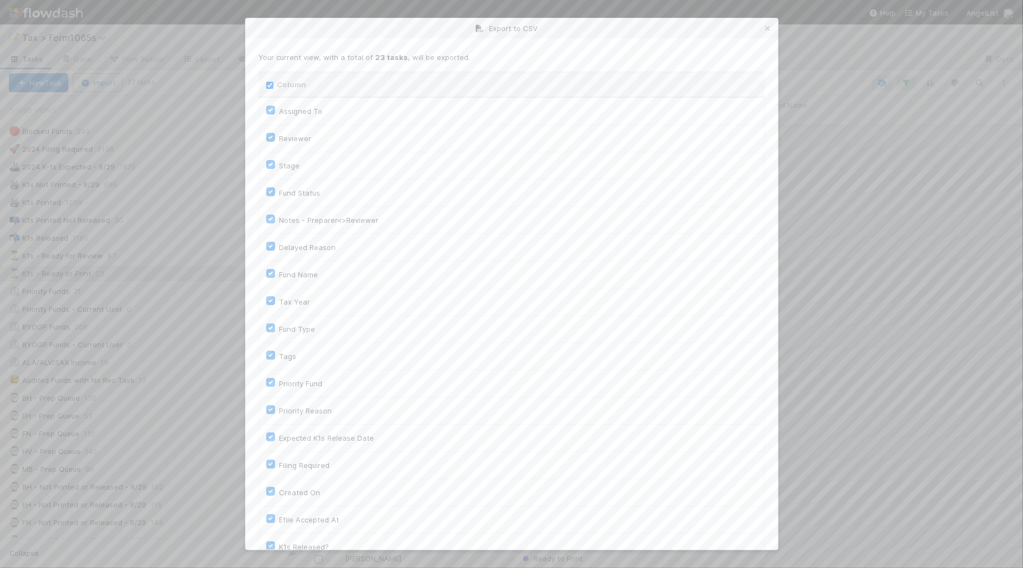
checkbox input "true"
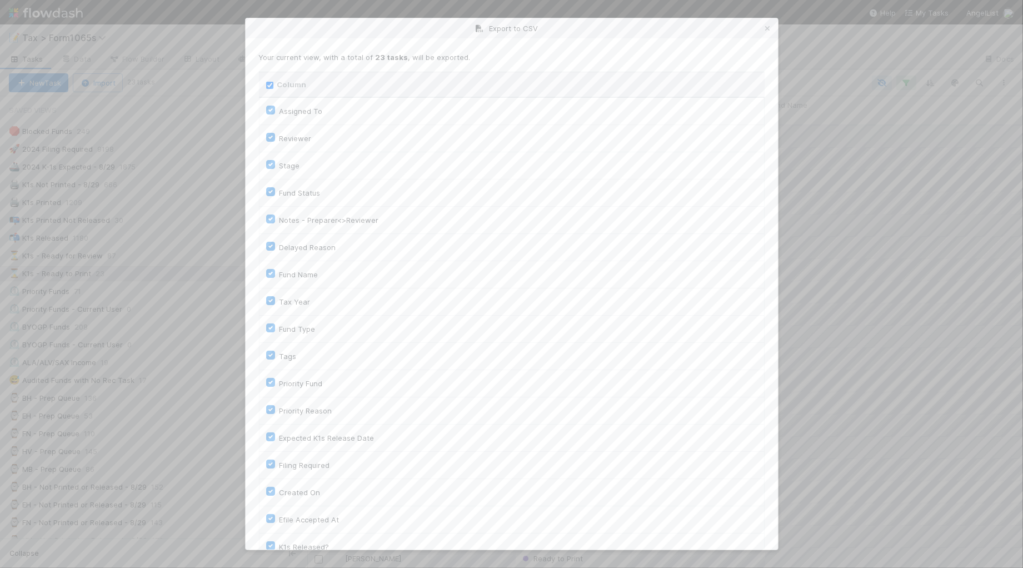
checkbox input "true"
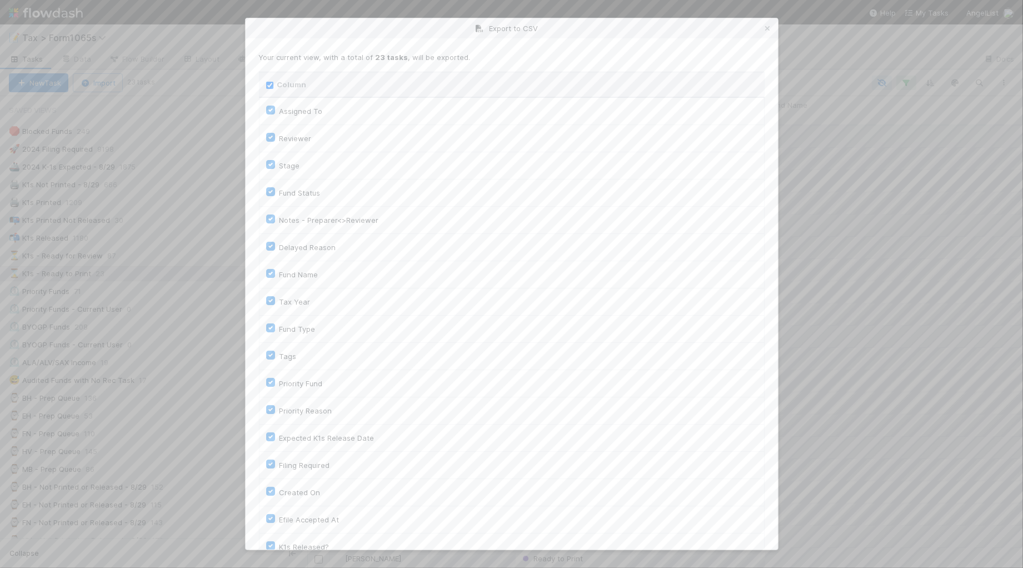
checkbox input "true"
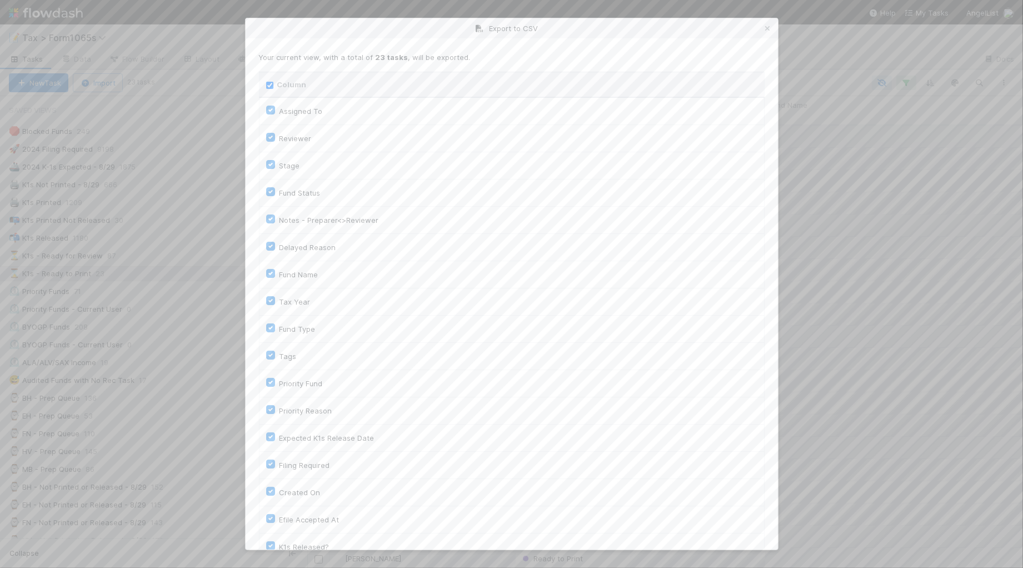
checkbox input "true"
click at [270, 87] on input "Column" at bounding box center [269, 85] width 7 height 7
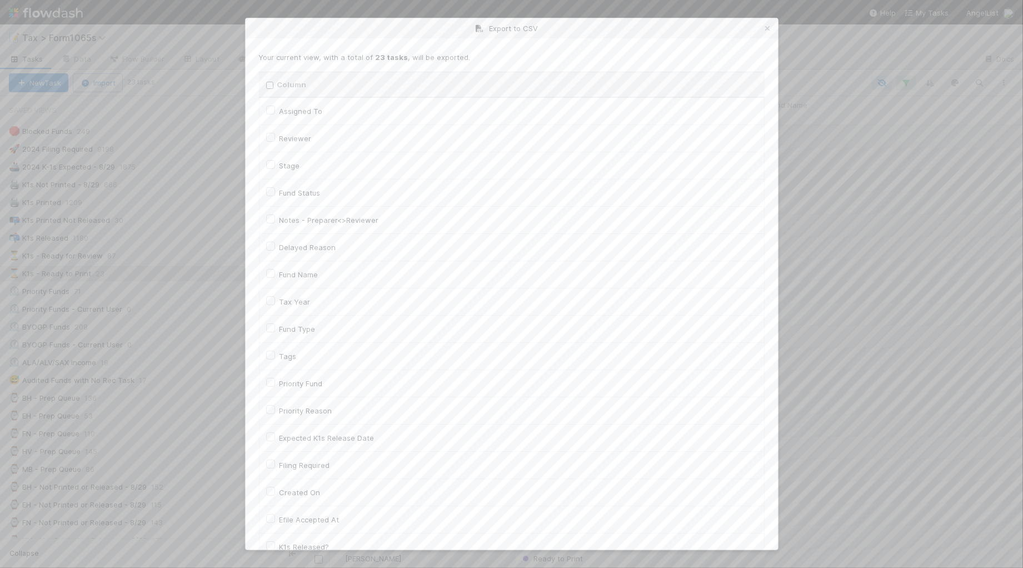
checkbox input "false"
checkbox To "false"
checkbox input "false"
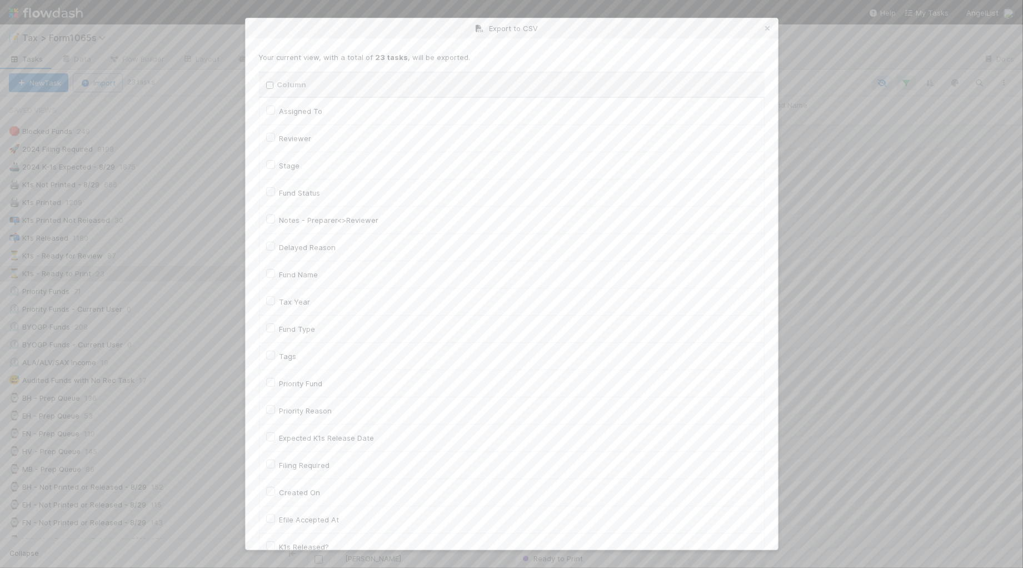
checkbox input "false"
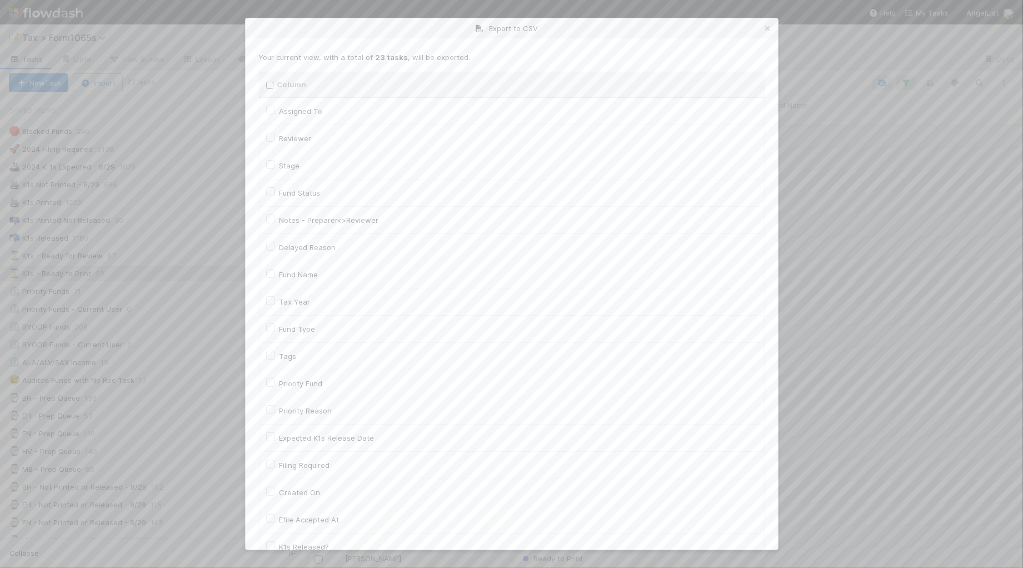
checkbox input "false"
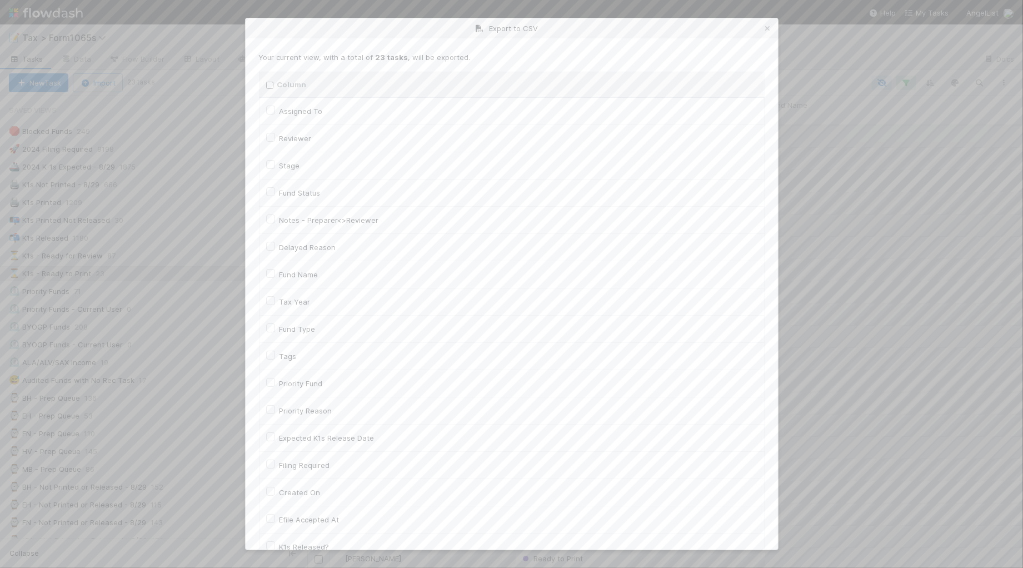
checkbox On "false"
checkbox input "false"
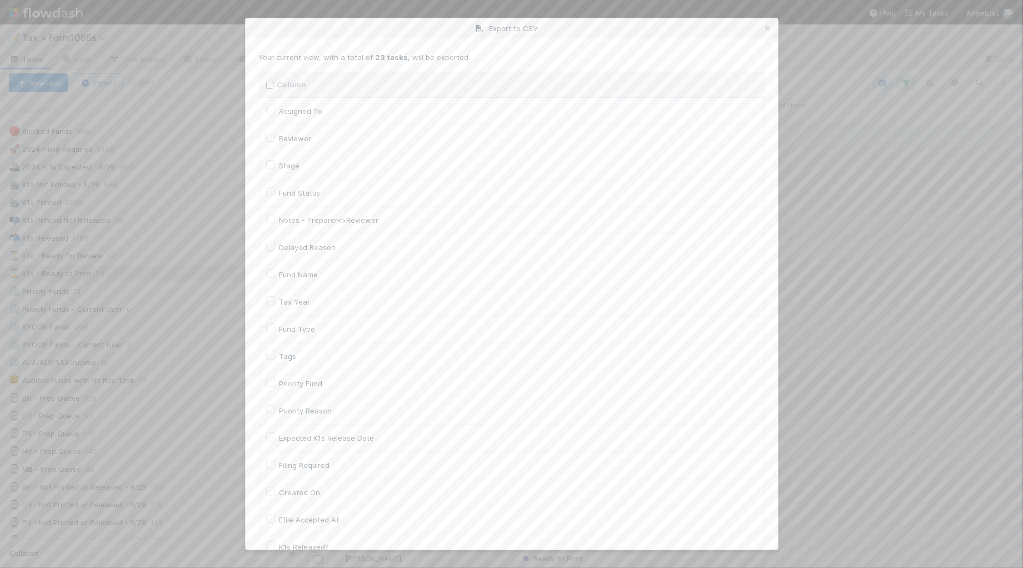
checkbox On "false"
checkbox input "false"
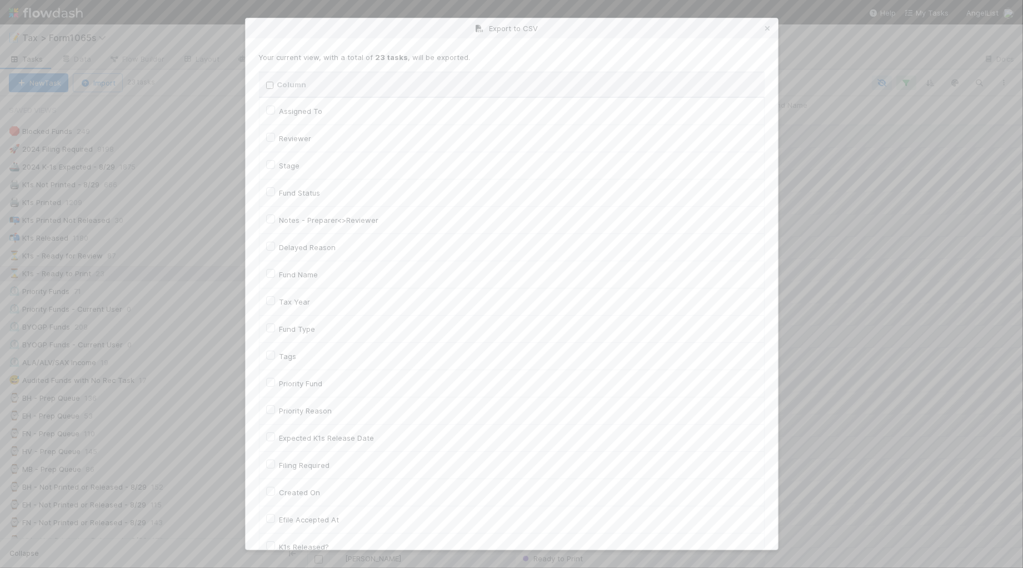
checkbox input "false"
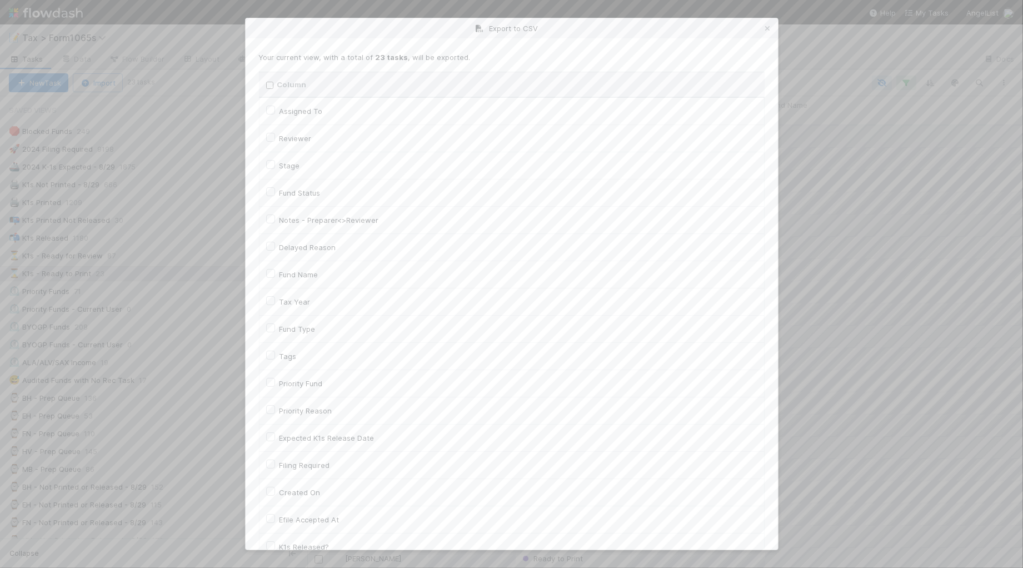
checkbox input "false"
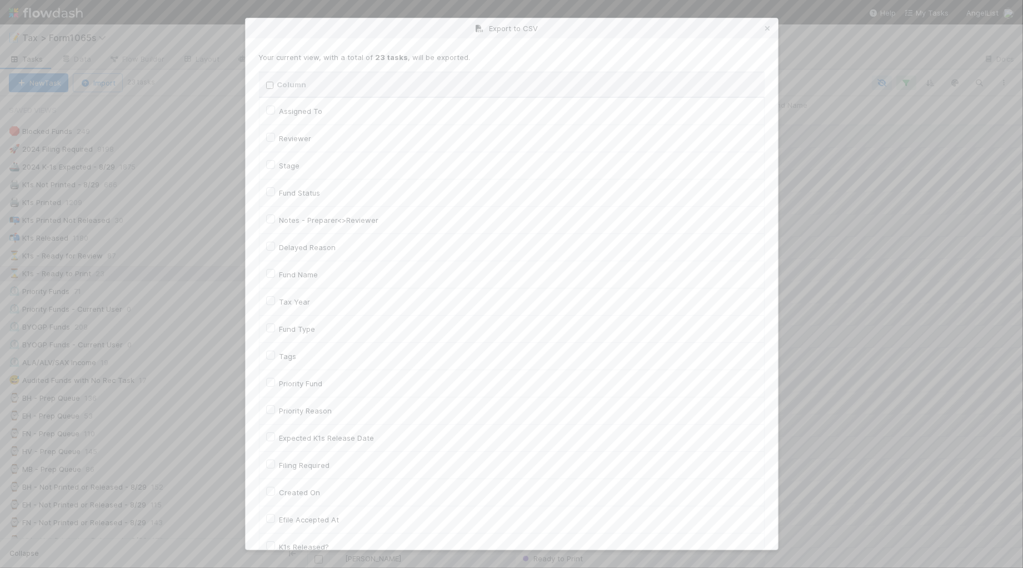
checkbox input "false"
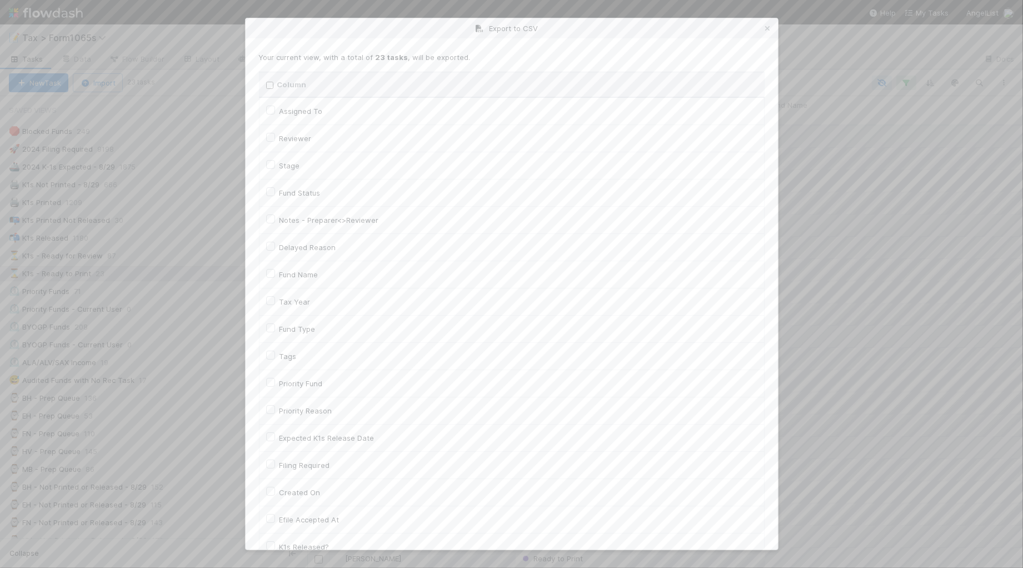
checkbox input "false"
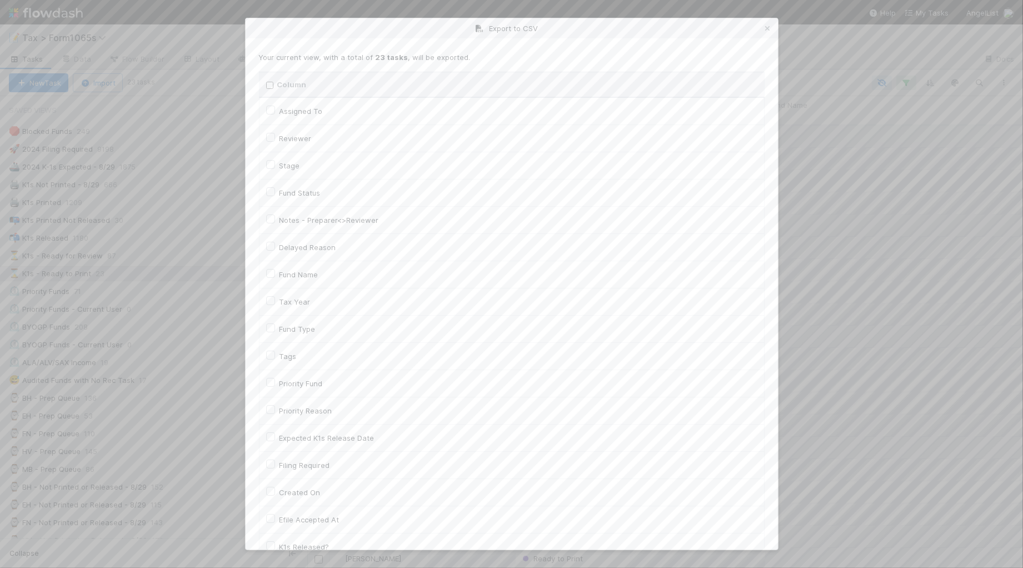
checkbox input "false"
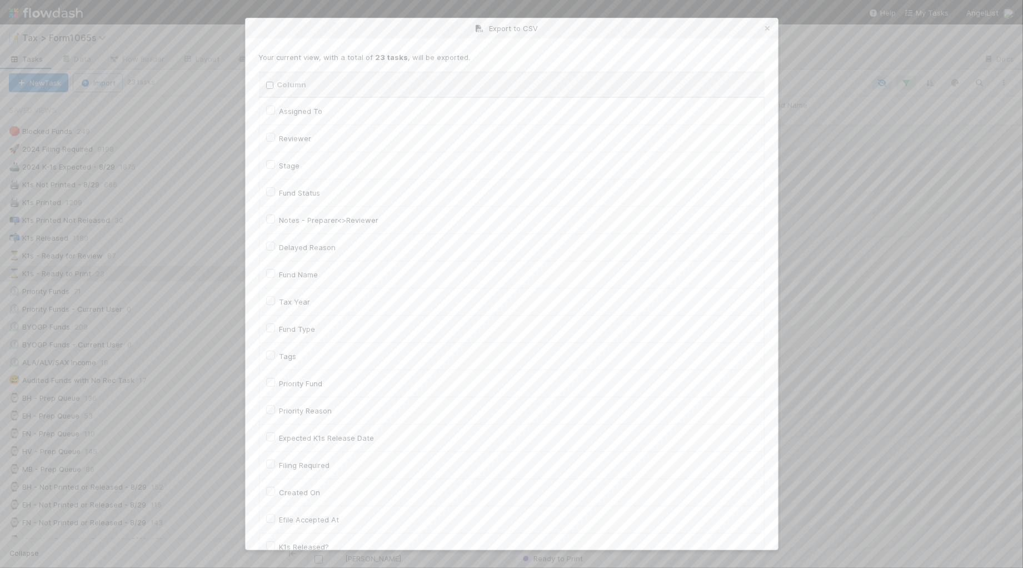
checkbox input "false"
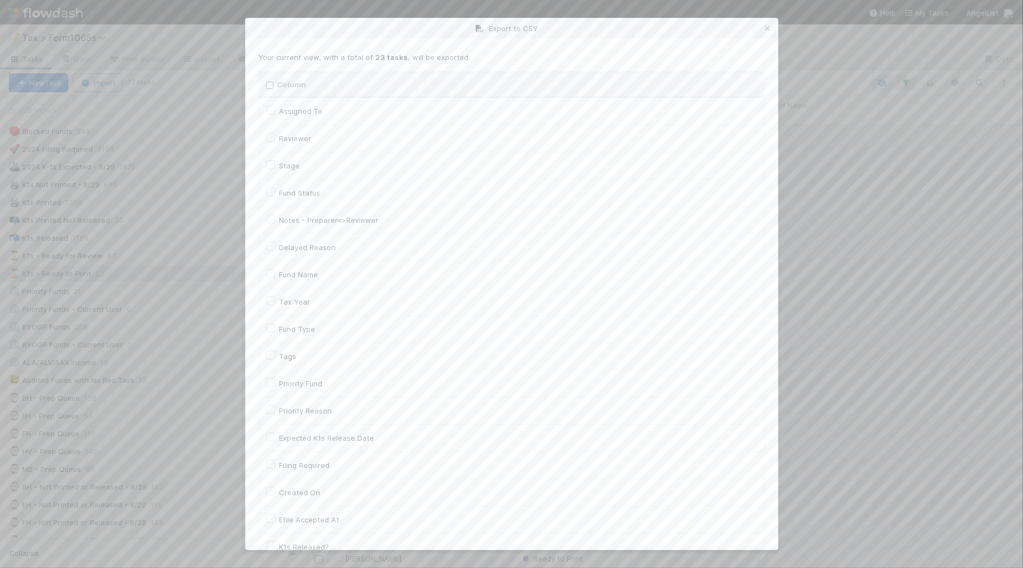
checkbox input "false"
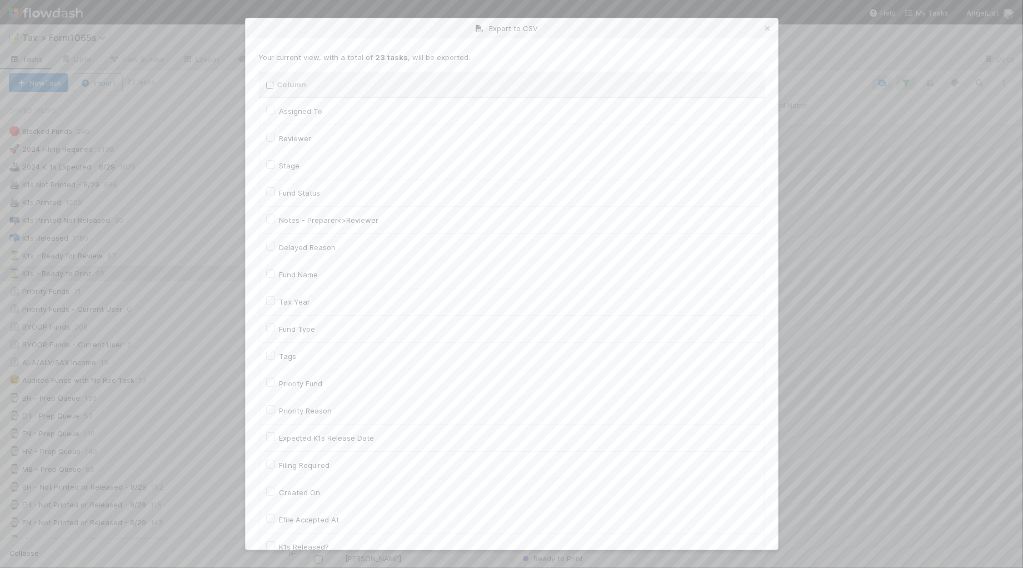
checkbox input "false"
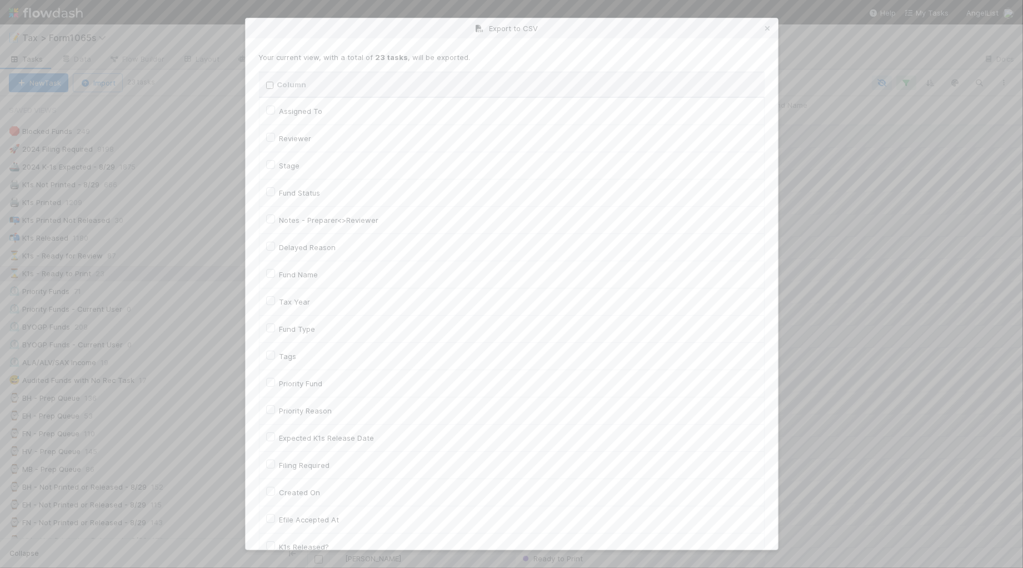
checkbox input "false"
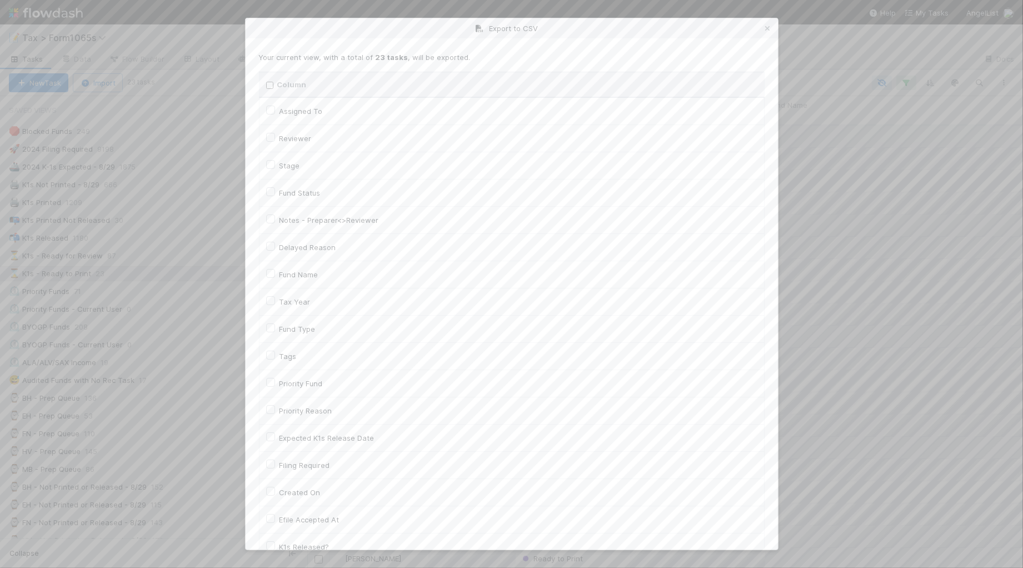
checkbox URL "false"
click at [293, 303] on label "Tax Year" at bounding box center [294, 301] width 31 height 13
click at [275, 303] on input "Tax Year" at bounding box center [270, 300] width 9 height 10
checkbox input "true"
click at [295, 362] on label "Llc Id" at bounding box center [288, 362] width 18 height 13
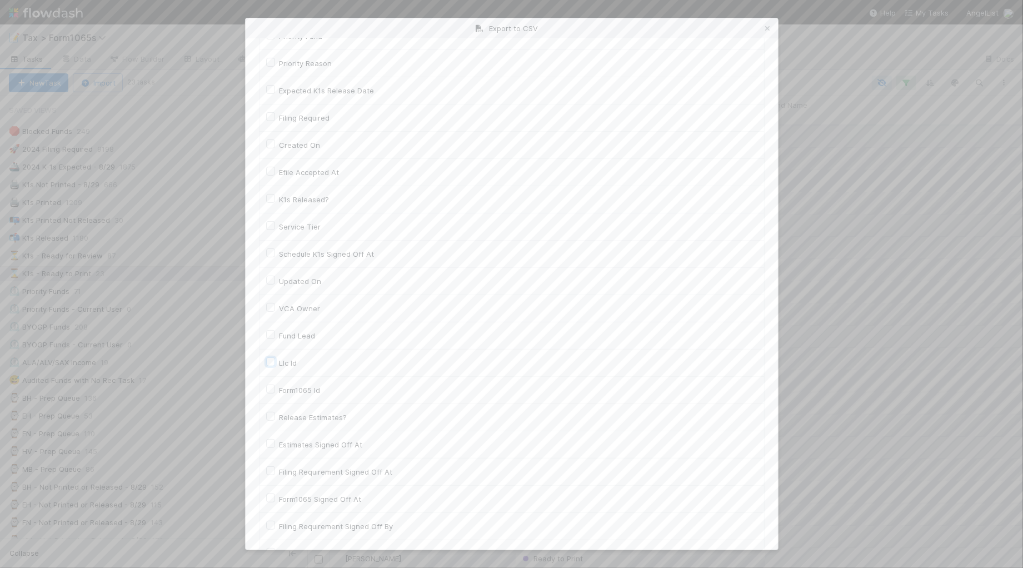
click at [275, 362] on input "Llc Id" at bounding box center [270, 361] width 9 height 10
checkbox input "true"
click at [285, 529] on button "Generate CSV" at bounding box center [291, 526] width 65 height 19
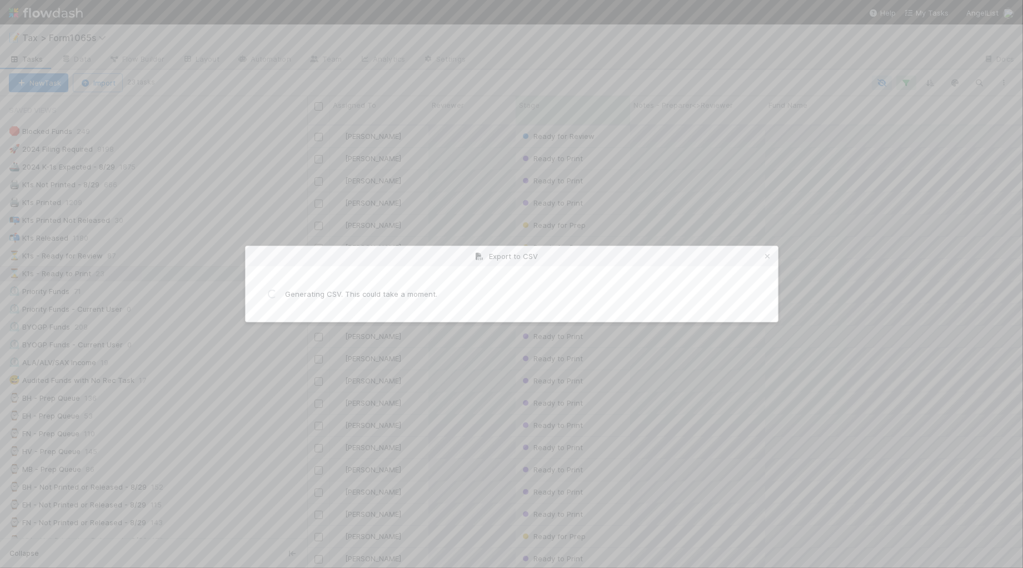
scroll to position [0, 0]
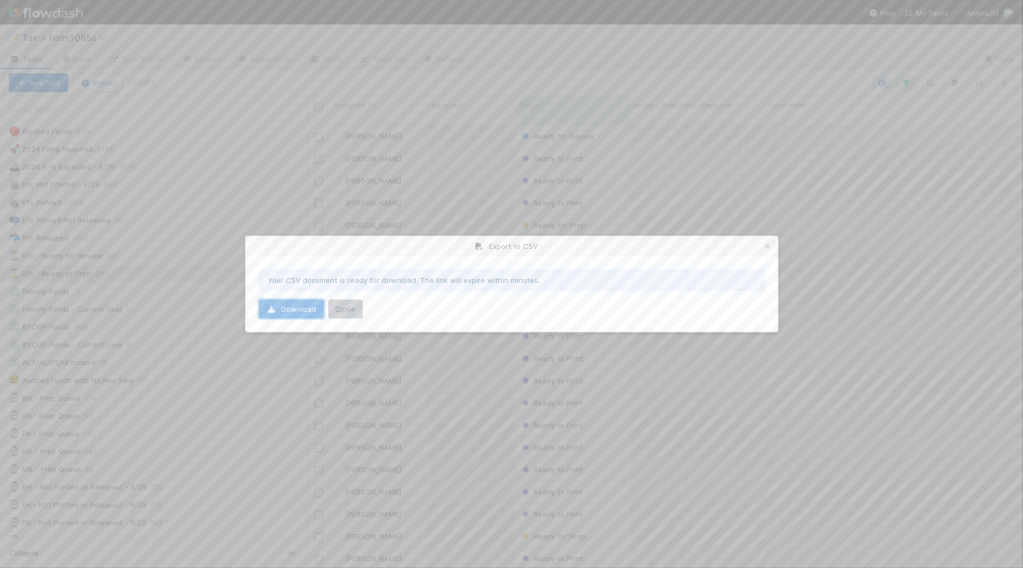
click at [300, 308] on link "Download" at bounding box center [291, 308] width 65 height 19
click at [765, 247] on icon at bounding box center [767, 246] width 11 height 7
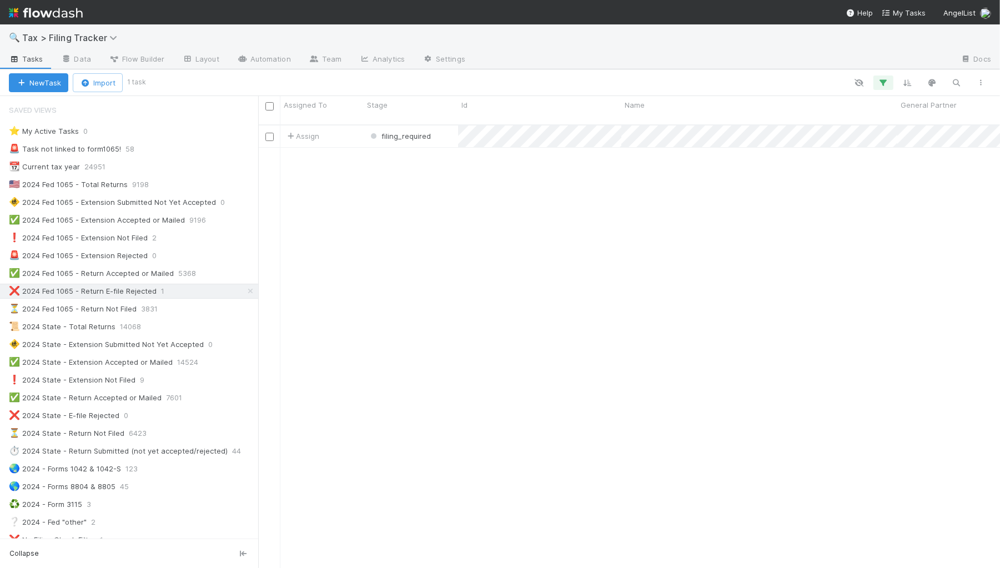
scroll to position [442, 731]
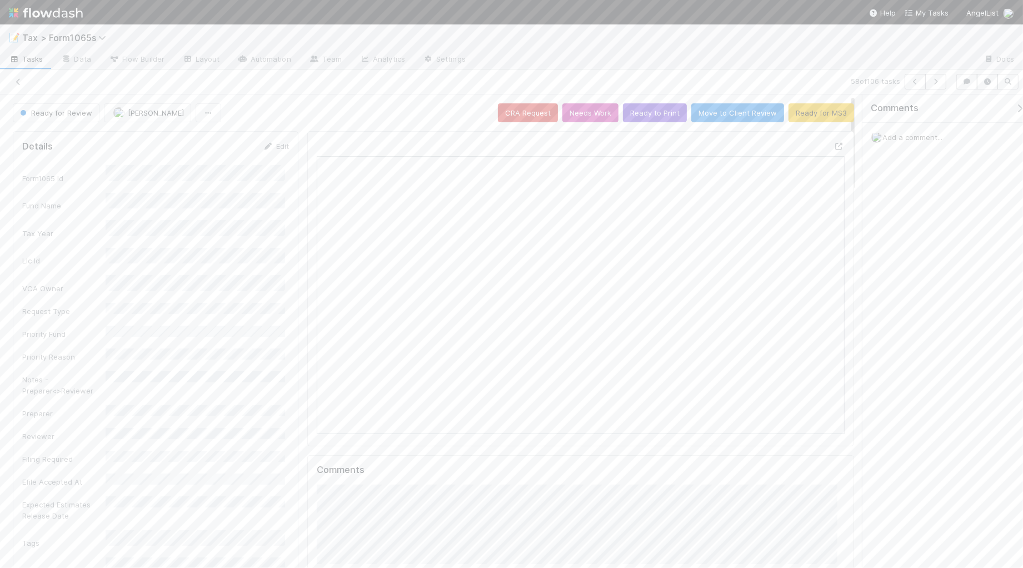
scroll to position [215, 510]
click at [932, 81] on icon "button" at bounding box center [935, 81] width 11 height 7
click at [932, 82] on icon "button" at bounding box center [935, 81] width 11 height 7
click at [933, 83] on icon "button" at bounding box center [935, 81] width 11 height 7
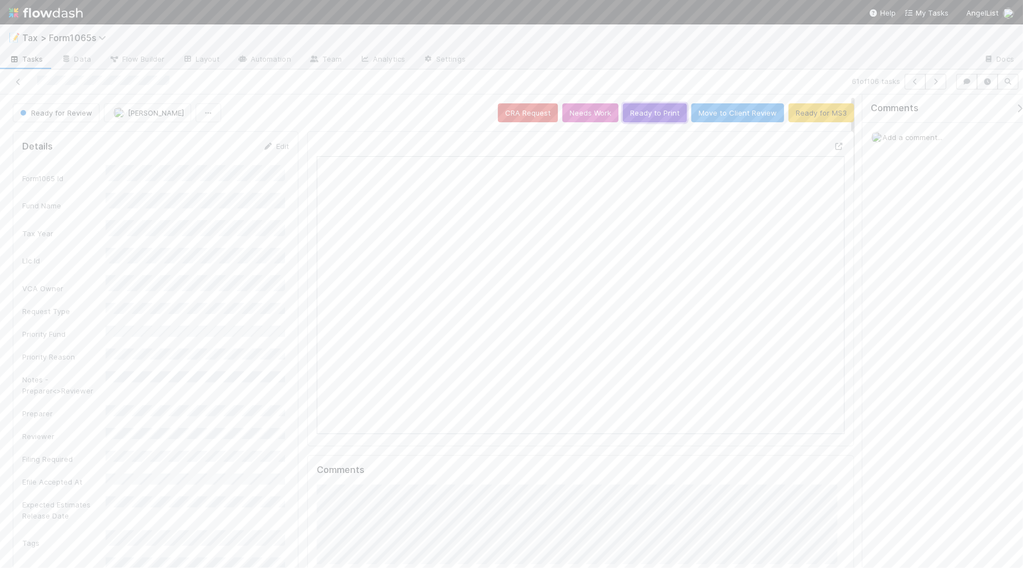
click at [639, 115] on button "Ready to Print" at bounding box center [655, 112] width 64 height 19
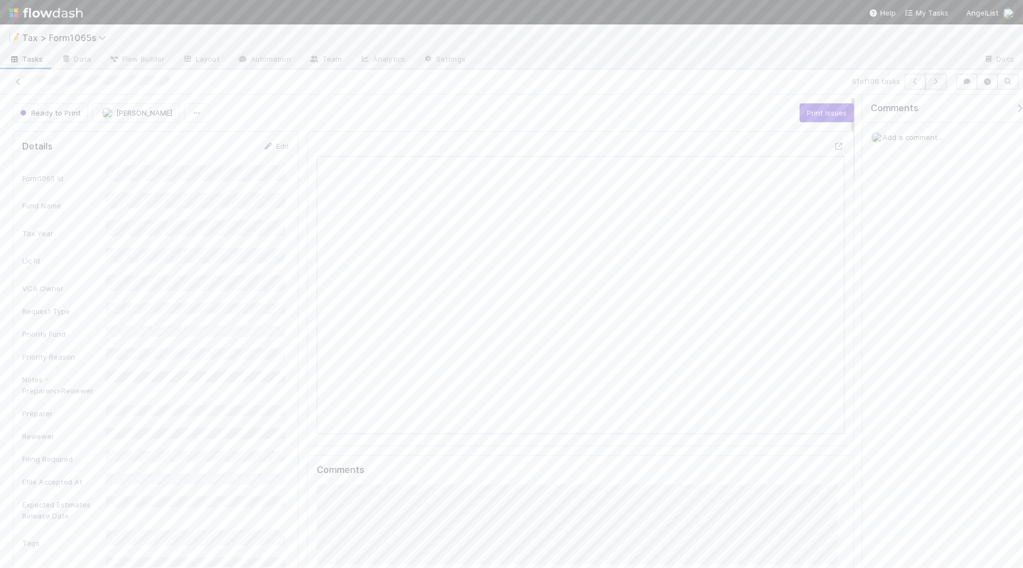
click at [932, 82] on icon "button" at bounding box center [935, 81] width 11 height 7
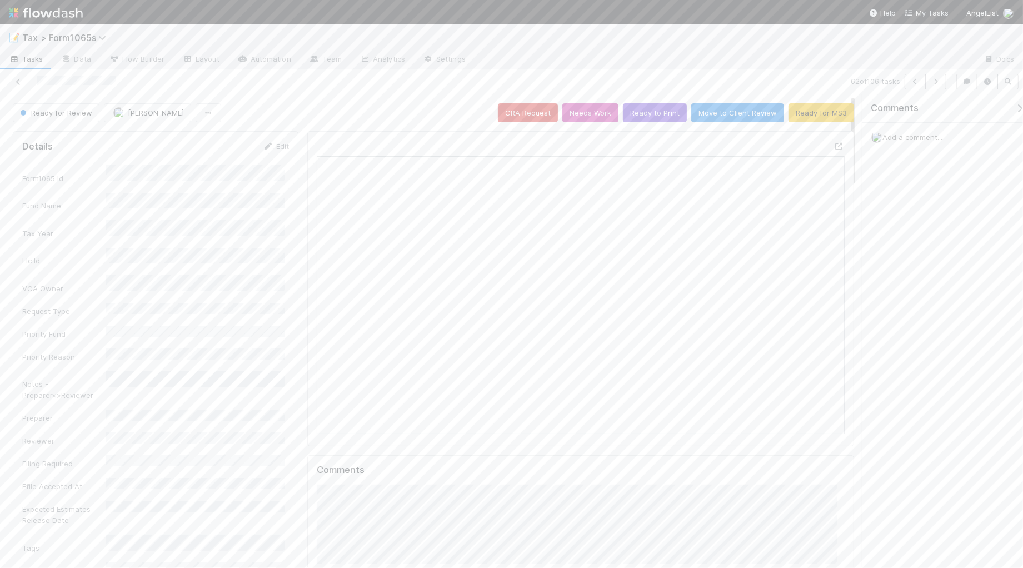
scroll to position [215, 510]
click at [930, 81] on icon "button" at bounding box center [935, 81] width 11 height 7
click at [931, 84] on icon "button" at bounding box center [935, 81] width 11 height 7
click at [274, 145] on link "Edit" at bounding box center [276, 146] width 26 height 9
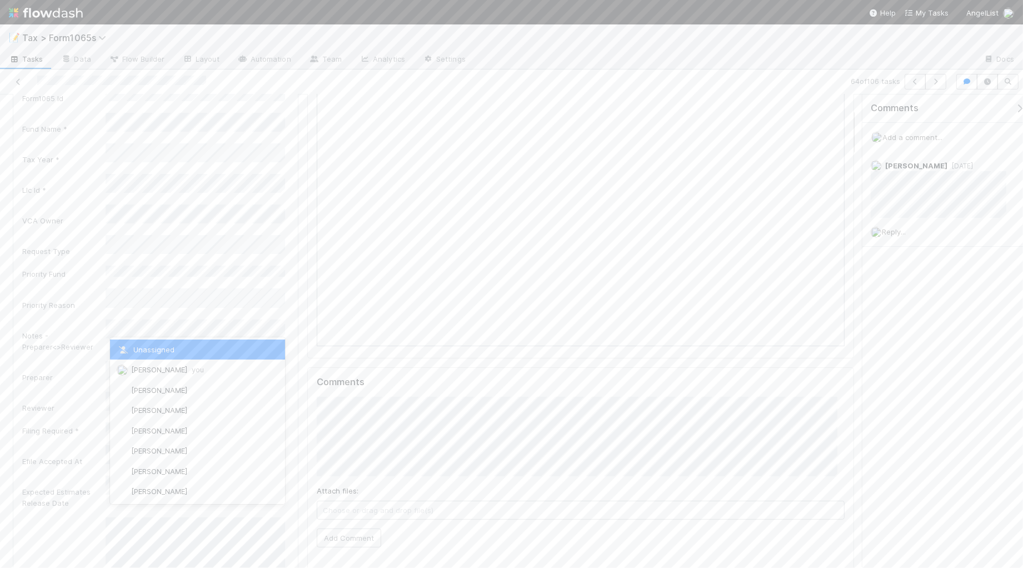
scroll to position [139, 0]
drag, startPoint x: 204, startPoint y: 342, endPoint x: 251, endPoint y: 242, distance: 111.1
click at [204, 343] on div "[PERSON_NAME]" at bounding box center [197, 345] width 175 height 20
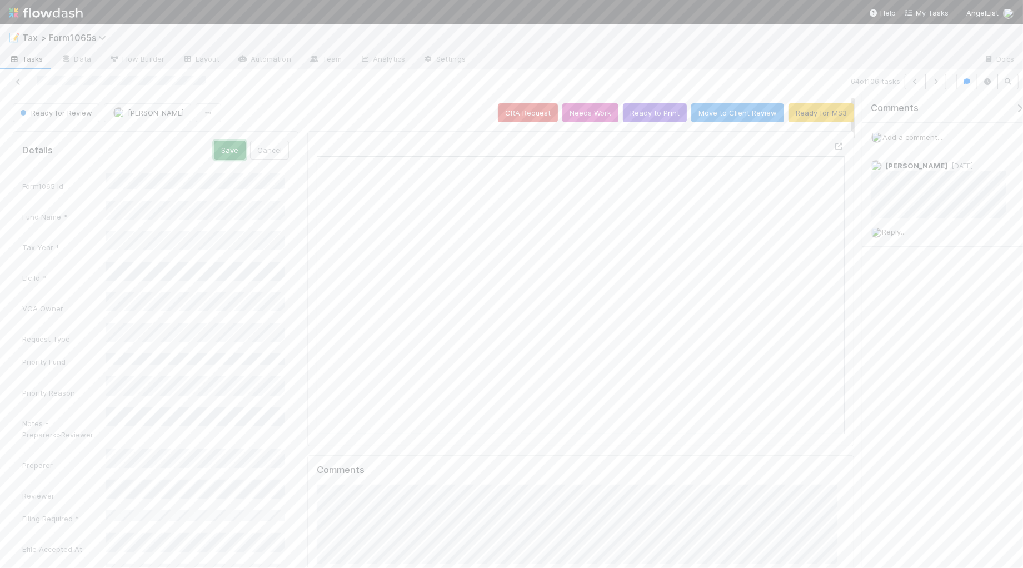
click at [227, 149] on button "Save" at bounding box center [230, 150] width 32 height 19
click at [934, 82] on icon "button" at bounding box center [935, 81] width 11 height 7
click at [637, 118] on button "Ready to Print" at bounding box center [655, 112] width 64 height 19
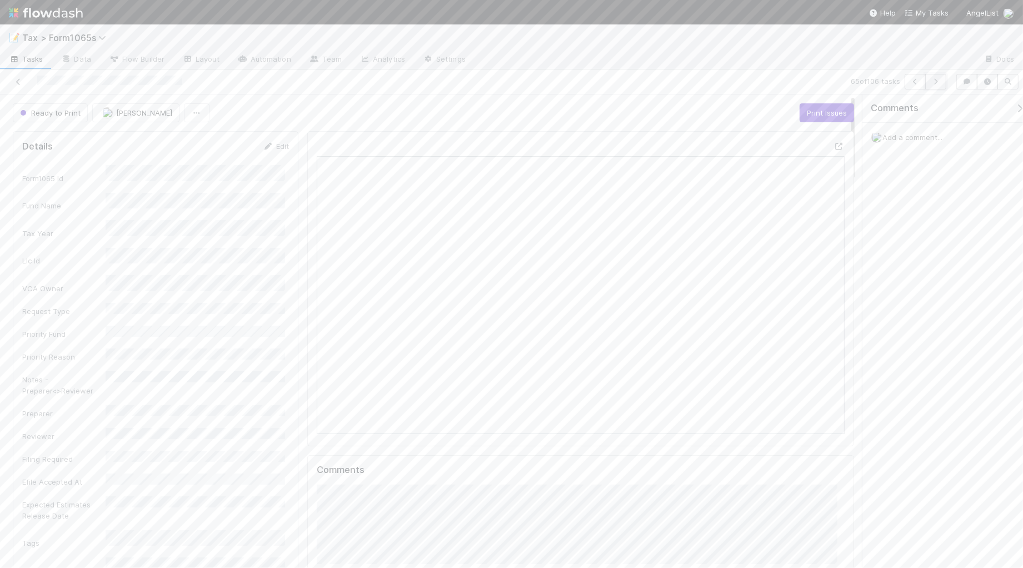
click at [936, 83] on icon "button" at bounding box center [935, 81] width 11 height 7
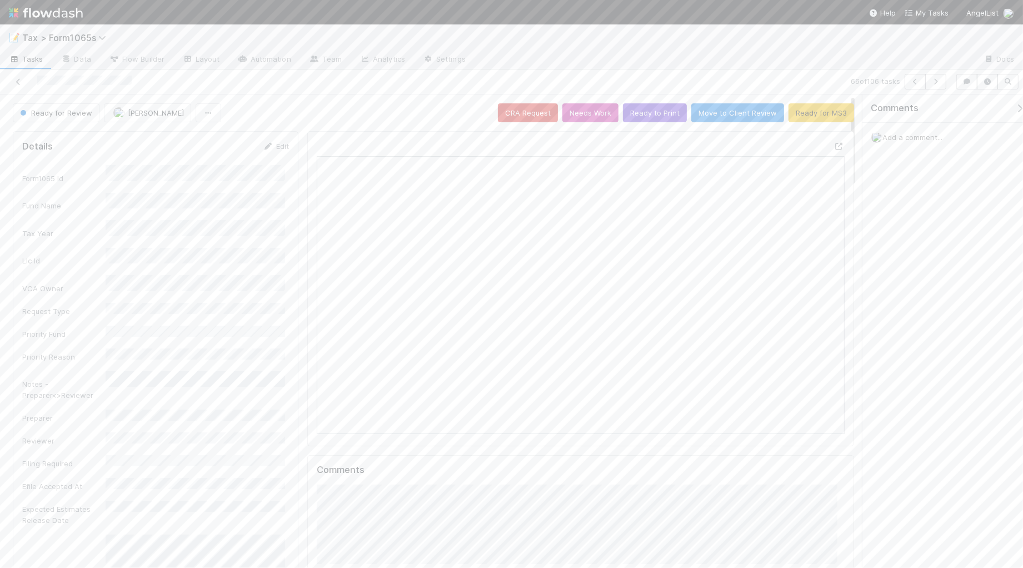
scroll to position [215, 252]
click at [268, 146] on icon at bounding box center [268, 146] width 11 height 7
click at [215, 515] on div "[PERSON_NAME]" at bounding box center [197, 525] width 175 height 20
click at [227, 156] on button "Save" at bounding box center [230, 150] width 32 height 19
click at [931, 82] on icon "button" at bounding box center [935, 81] width 11 height 7
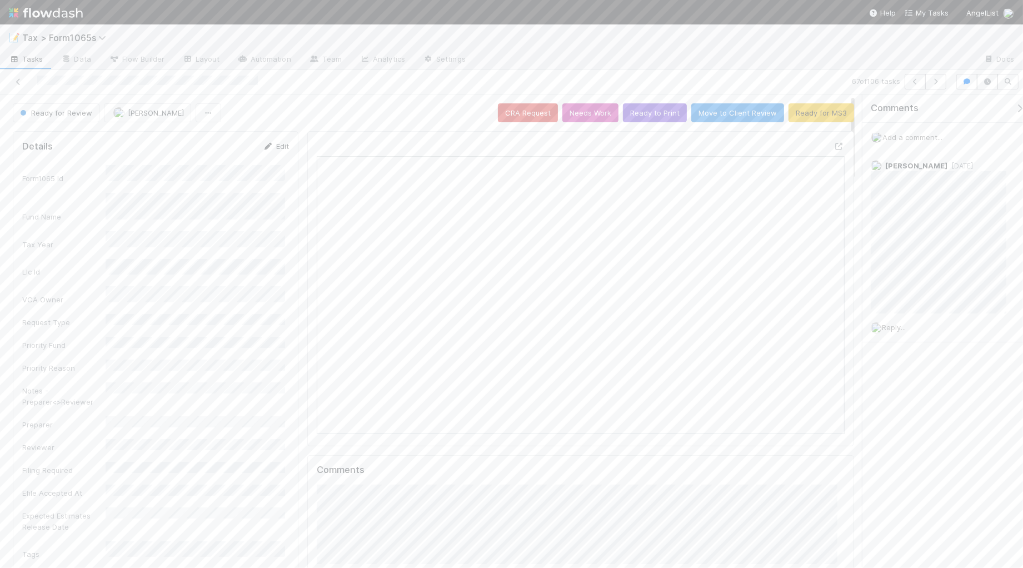
click at [268, 147] on icon at bounding box center [268, 146] width 11 height 7
click at [204, 505] on div "[PERSON_NAME]" at bounding box center [197, 504] width 175 height 20
click at [223, 147] on button "Save" at bounding box center [230, 150] width 32 height 19
click at [936, 79] on icon "button" at bounding box center [935, 81] width 11 height 7
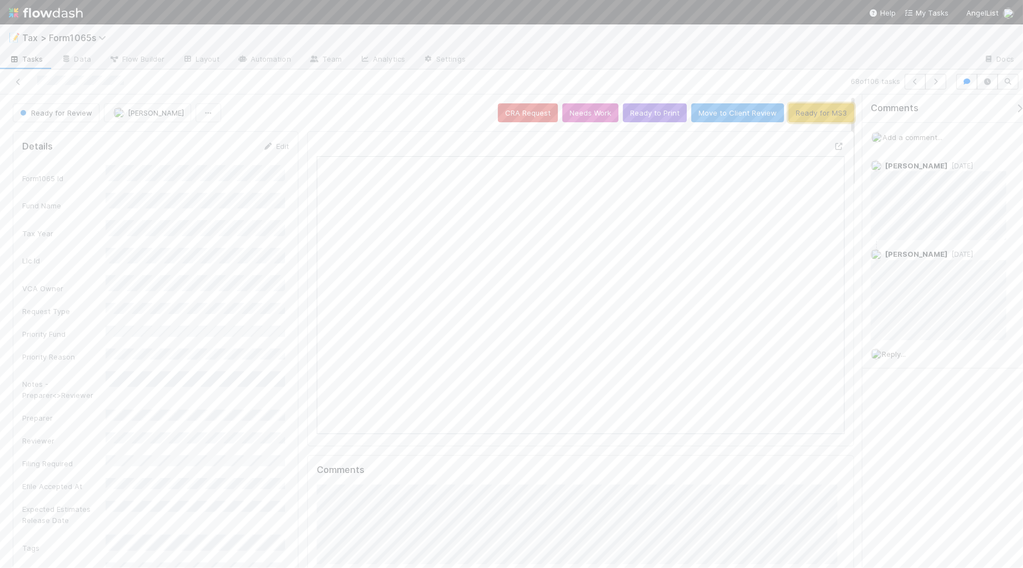
click at [807, 117] on button "Ready for MS3" at bounding box center [821, 112] width 66 height 19
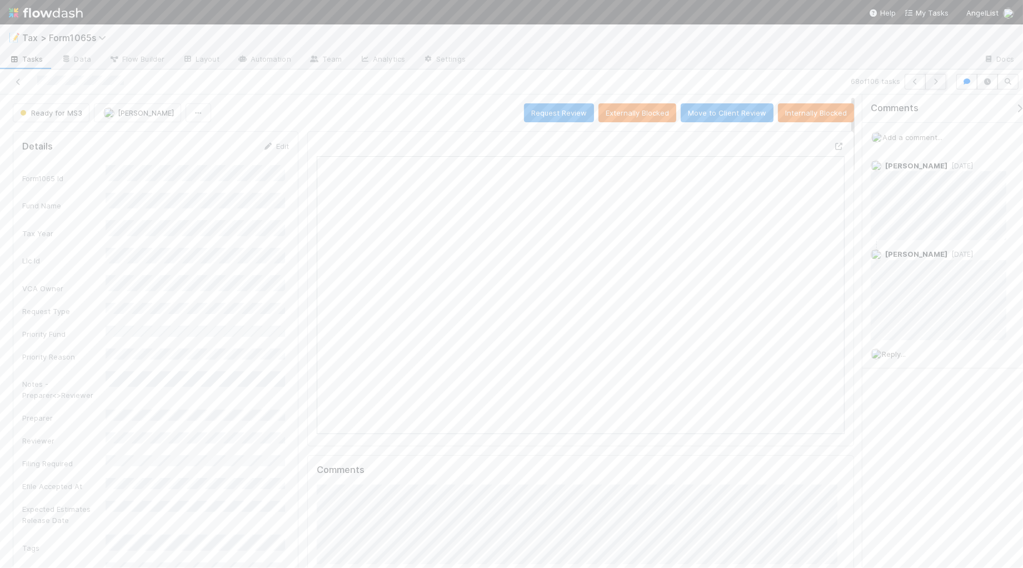
click at [935, 84] on icon "button" at bounding box center [935, 81] width 11 height 7
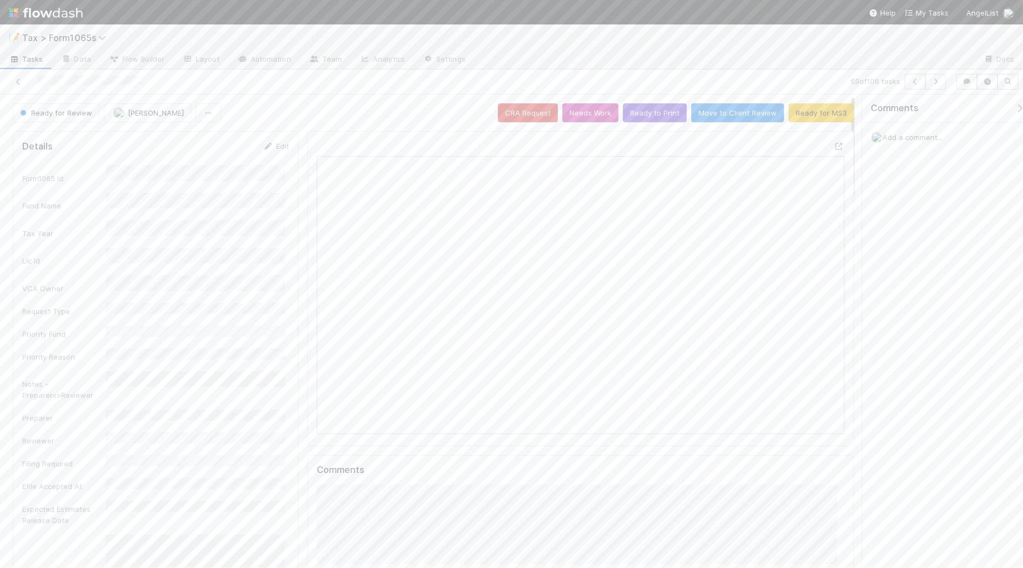
scroll to position [215, 510]
click at [265, 150] on icon at bounding box center [268, 146] width 11 height 7
click at [188, 490] on div "[PERSON_NAME]" at bounding box center [197, 484] width 175 height 20
click at [217, 156] on button "Save" at bounding box center [230, 150] width 32 height 19
click at [934, 83] on icon "button" at bounding box center [935, 81] width 11 height 7
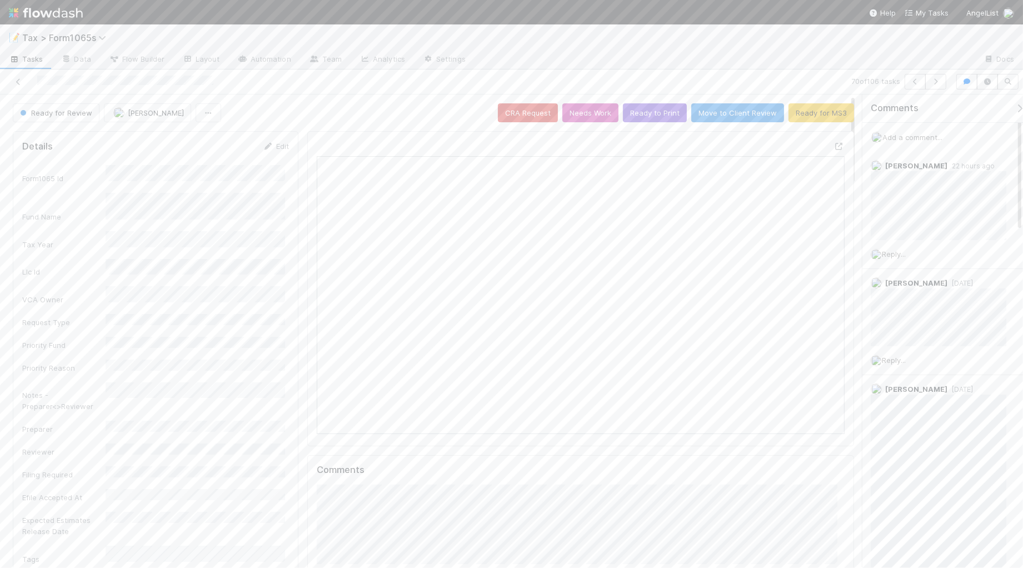
scroll to position [215, 252]
click at [936, 84] on icon "button" at bounding box center [935, 81] width 11 height 7
click at [936, 81] on icon "button" at bounding box center [935, 81] width 11 height 7
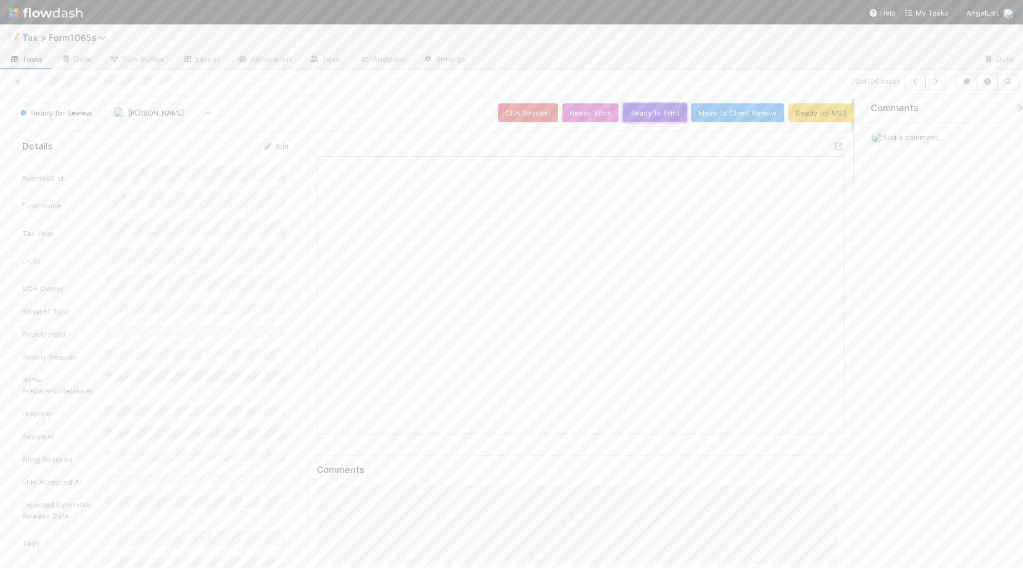
click at [637, 115] on button "Ready to Print" at bounding box center [655, 112] width 64 height 19
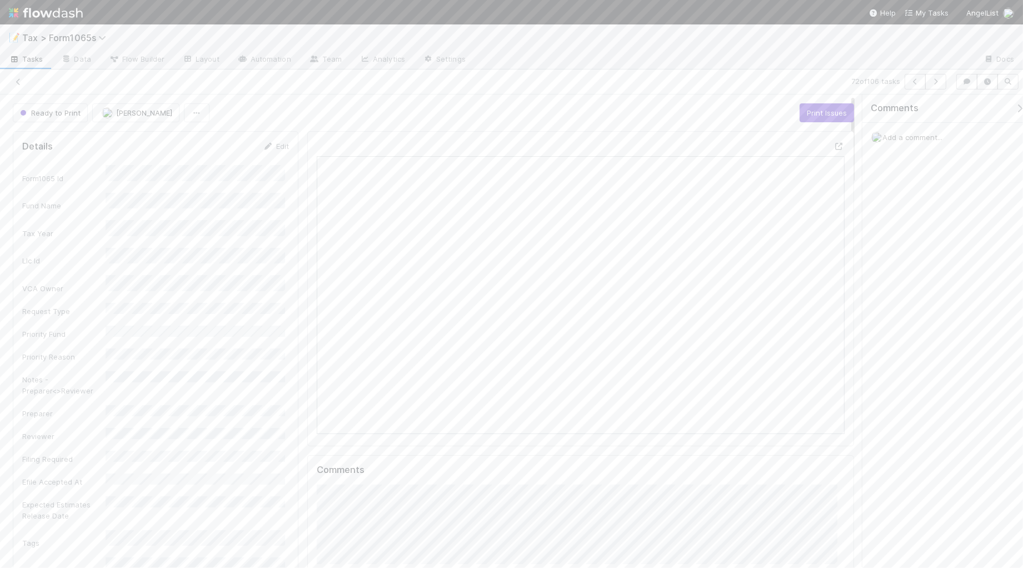
scroll to position [215, 510]
click at [937, 83] on icon "button" at bounding box center [935, 81] width 11 height 7
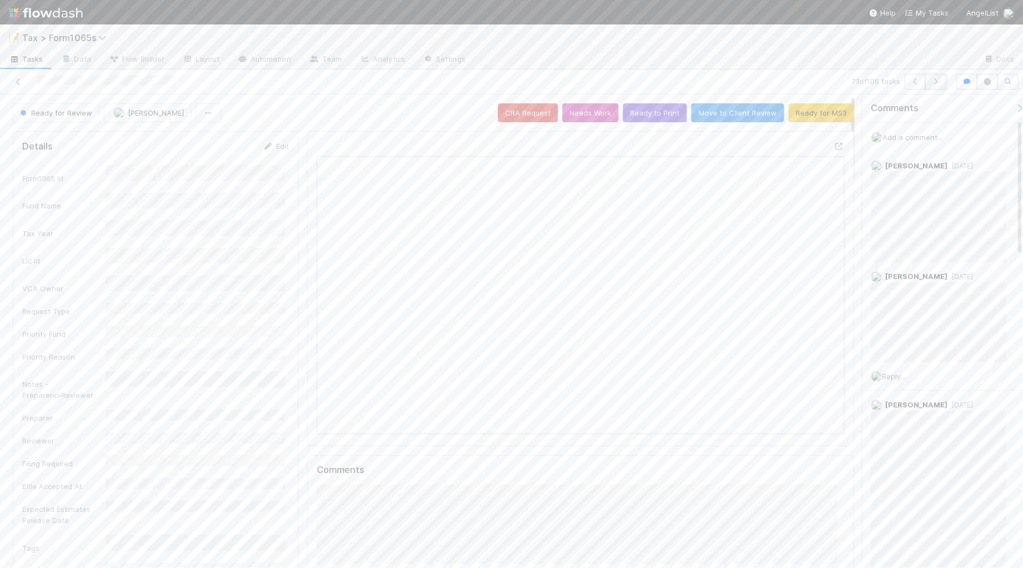
click at [940, 85] on button "button" at bounding box center [935, 82] width 21 height 16
click at [931, 82] on icon "button" at bounding box center [935, 81] width 11 height 7
click at [269, 149] on icon at bounding box center [268, 146] width 11 height 7
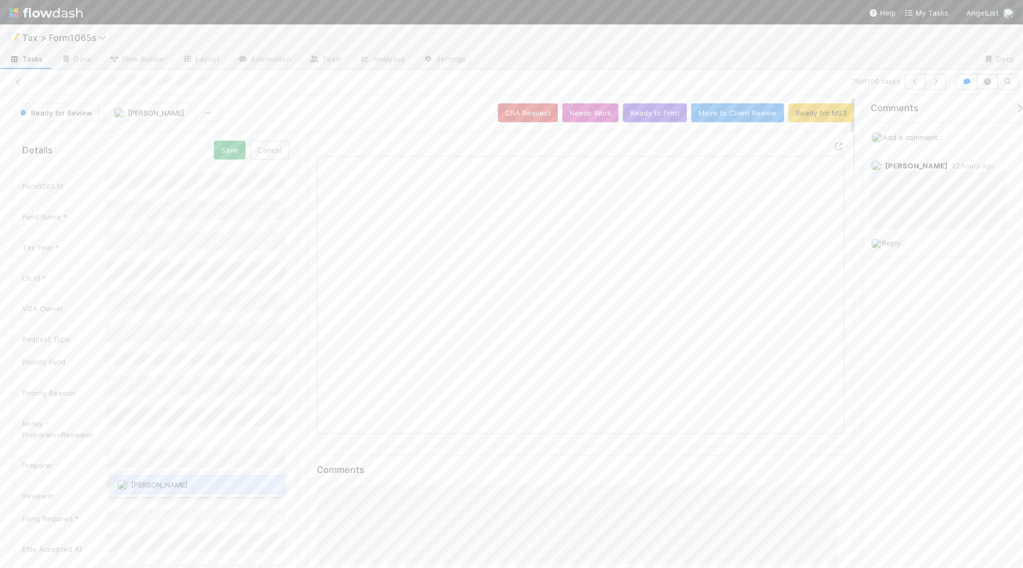
click at [206, 485] on div "Moein Zandi" at bounding box center [197, 484] width 175 height 20
click at [226, 154] on button "Save" at bounding box center [230, 150] width 32 height 19
click at [268, 149] on icon at bounding box center [268, 146] width 11 height 7
click at [196, 486] on div "[PERSON_NAME]" at bounding box center [197, 484] width 175 height 20
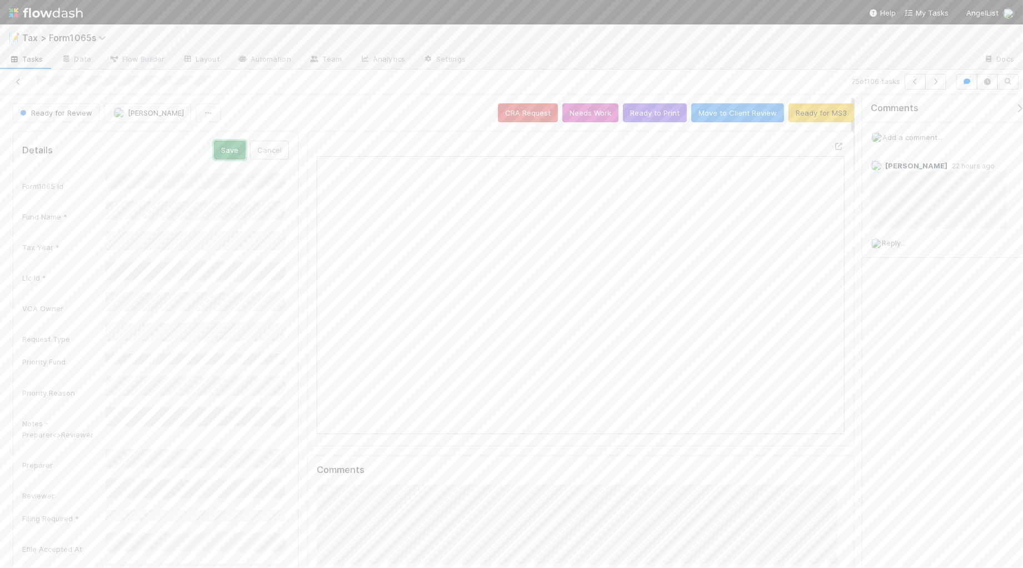
click at [219, 151] on button "Save" at bounding box center [230, 150] width 32 height 19
click at [933, 81] on icon "button" at bounding box center [935, 81] width 11 height 7
click at [272, 147] on link "Edit" at bounding box center [275, 146] width 26 height 9
click at [232, 482] on div "Moein Zandi" at bounding box center [195, 484] width 171 height 20
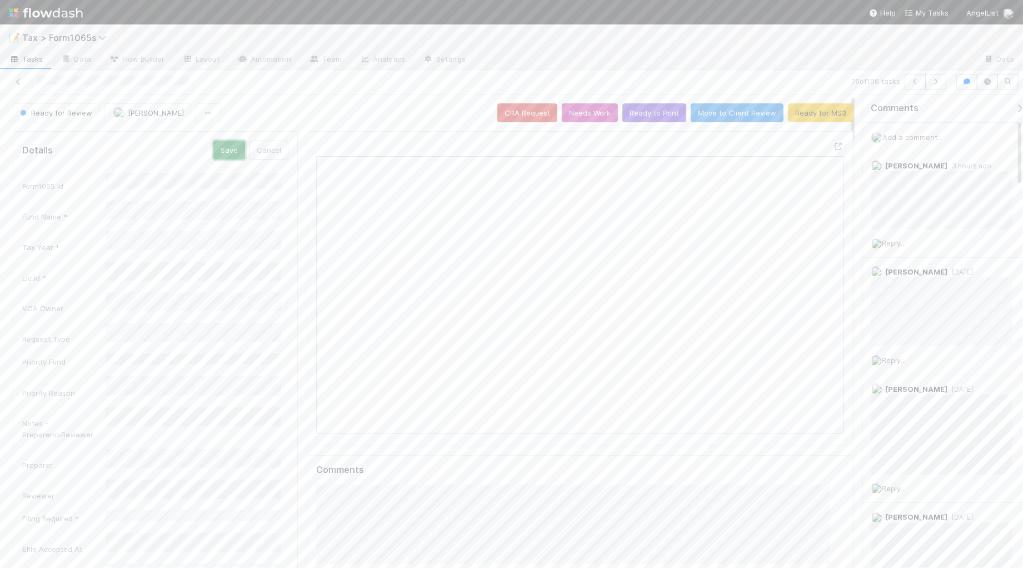
click at [218, 146] on button "Save" at bounding box center [229, 150] width 32 height 19
click at [930, 82] on icon "button" at bounding box center [935, 81] width 11 height 7
click at [643, 116] on button "Ready to Print" at bounding box center [655, 112] width 64 height 19
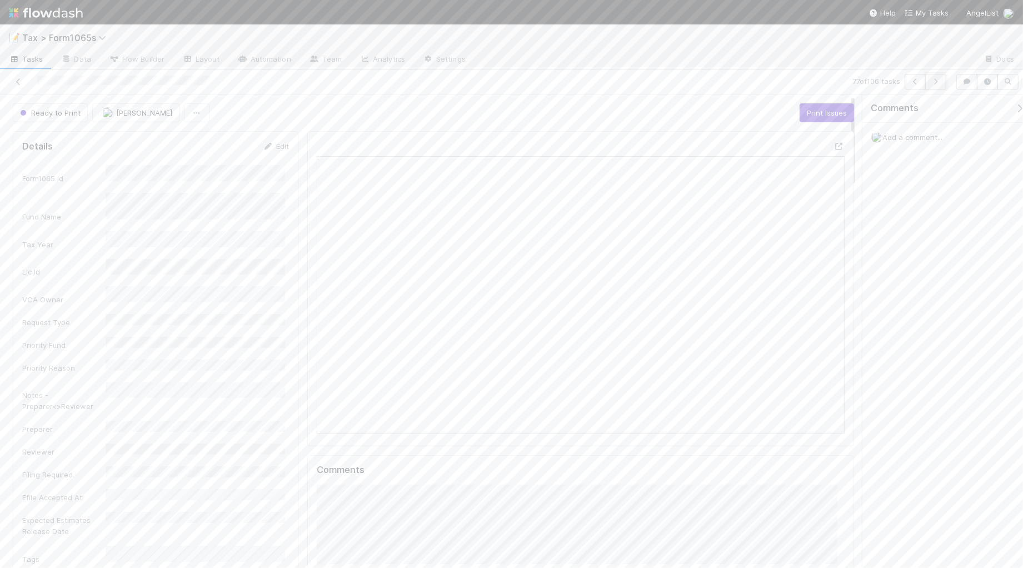
click at [938, 82] on icon "button" at bounding box center [935, 81] width 11 height 7
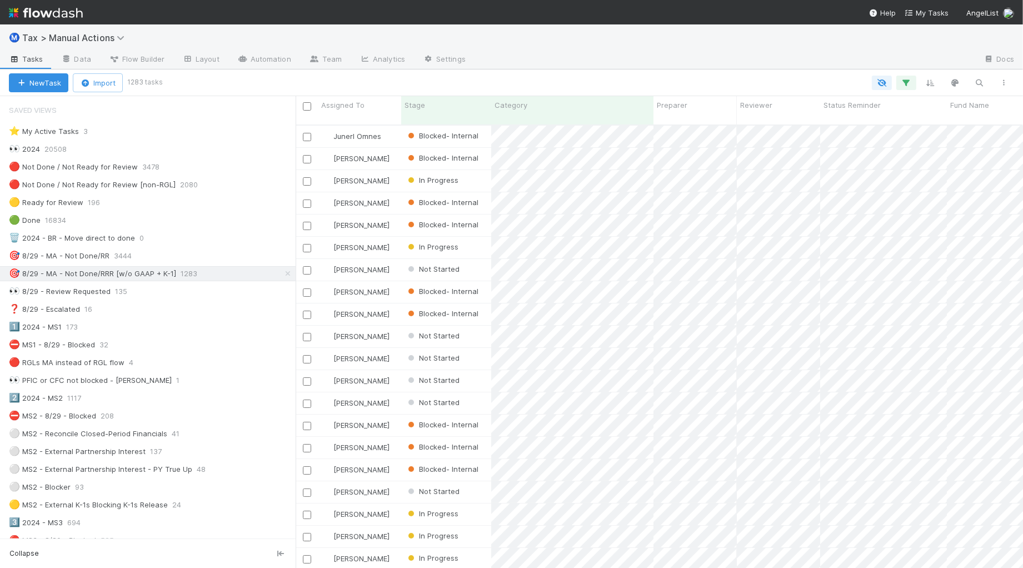
scroll to position [442, 717]
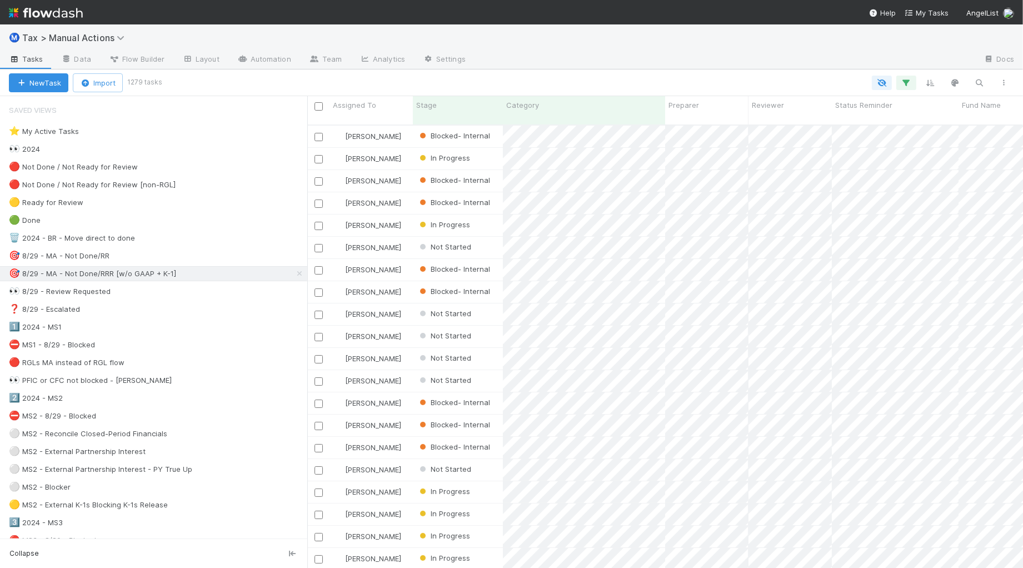
scroll to position [442, 704]
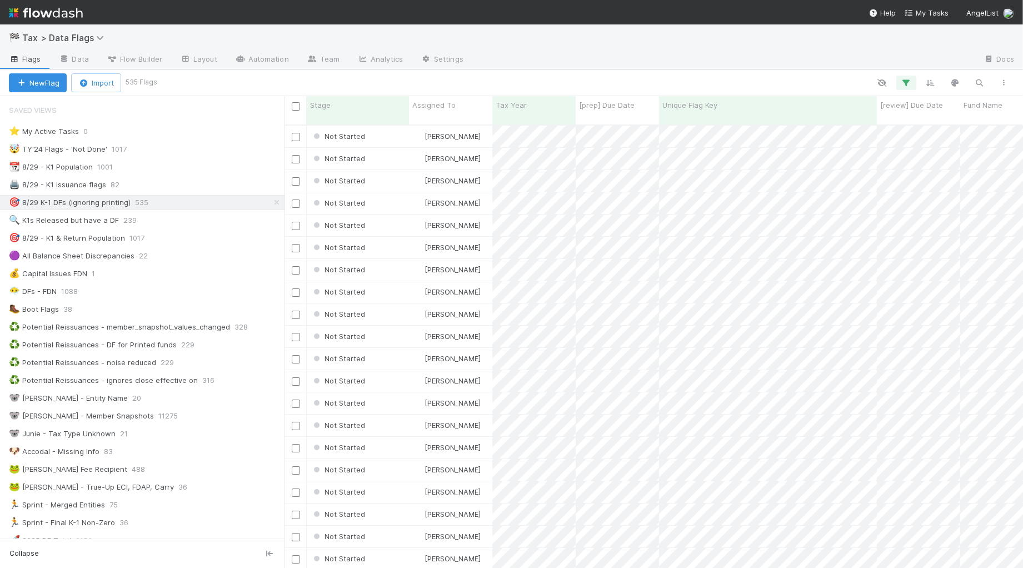
scroll to position [442, 728]
